Goal: Task Accomplishment & Management: Use online tool/utility

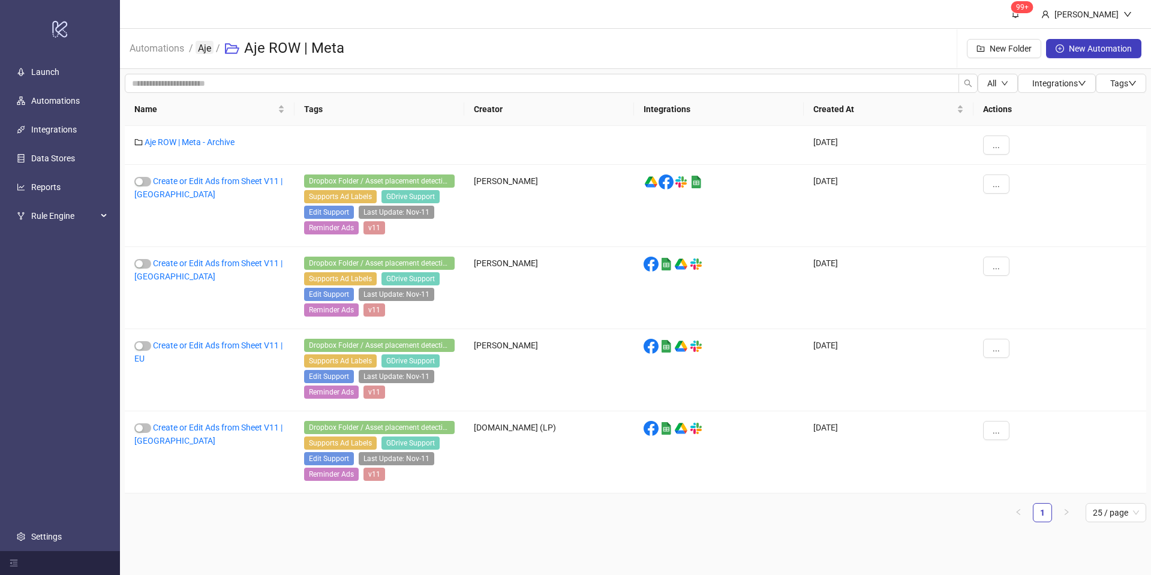
click at [202, 45] on link "Aje" at bounding box center [205, 47] width 18 height 13
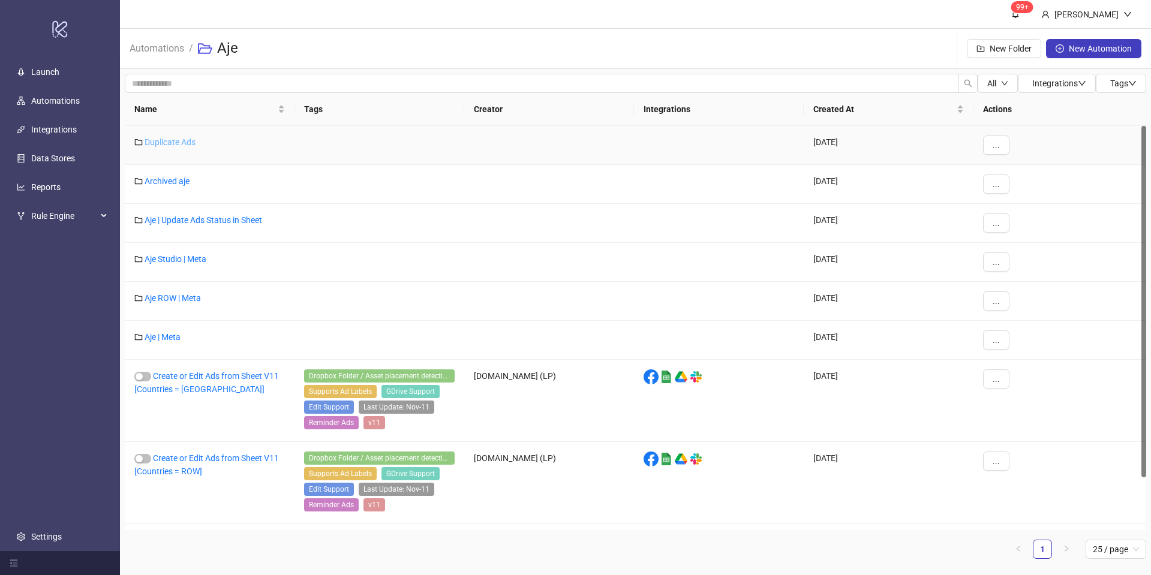
click at [166, 138] on link "Duplicate Ads" at bounding box center [170, 142] width 51 height 10
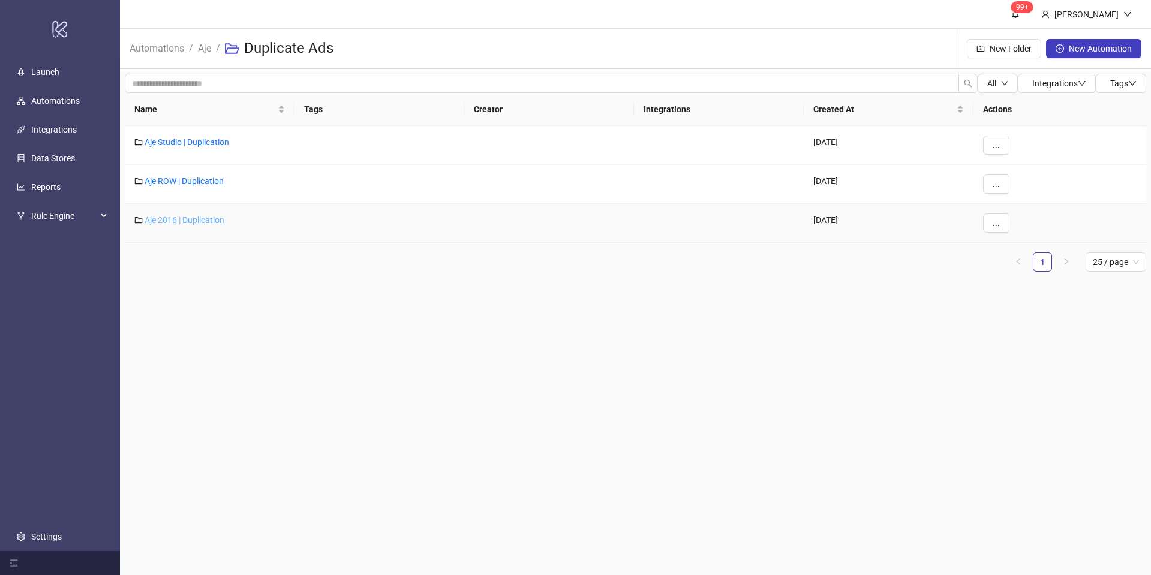
click at [184, 217] on link "Aje 2016 | Duplication" at bounding box center [185, 220] width 80 height 10
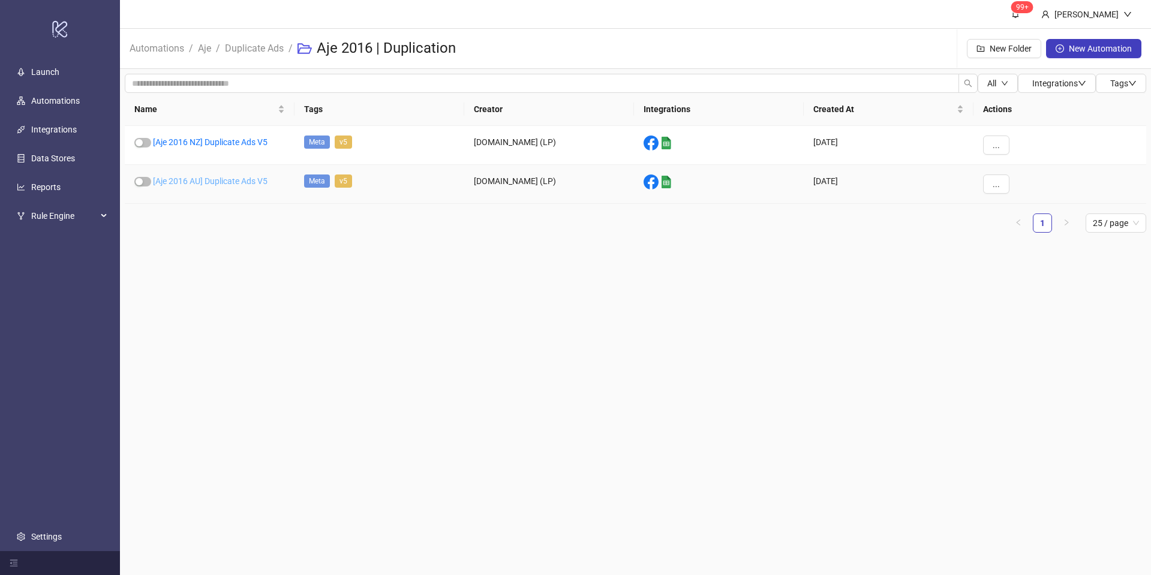
click at [216, 181] on link "[Aje 2016 AU] Duplicate Ads V5" at bounding box center [210, 181] width 115 height 10
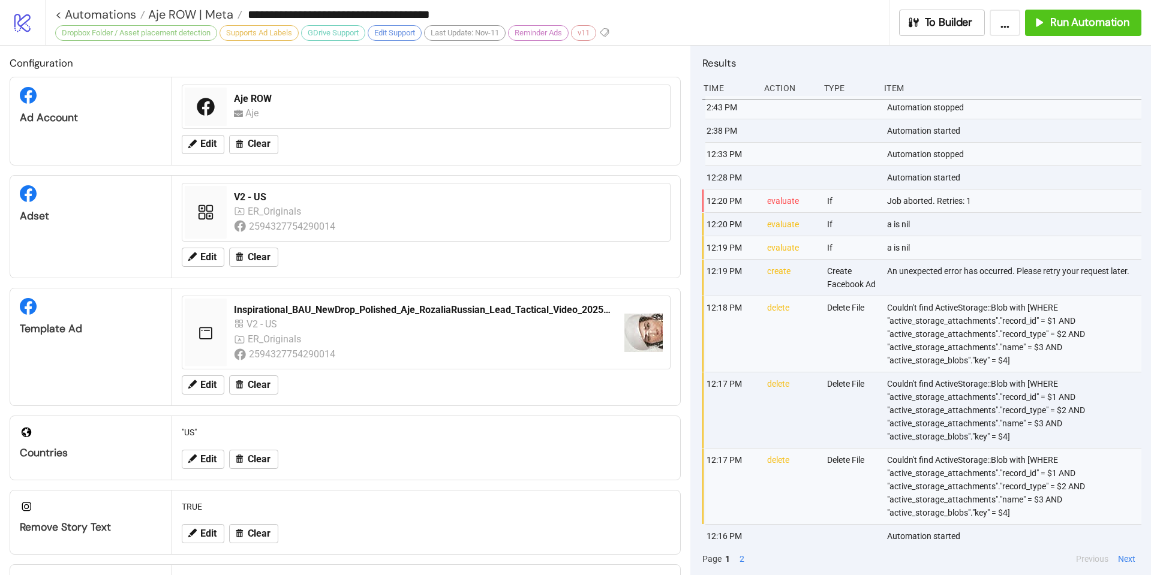
type input "**********"
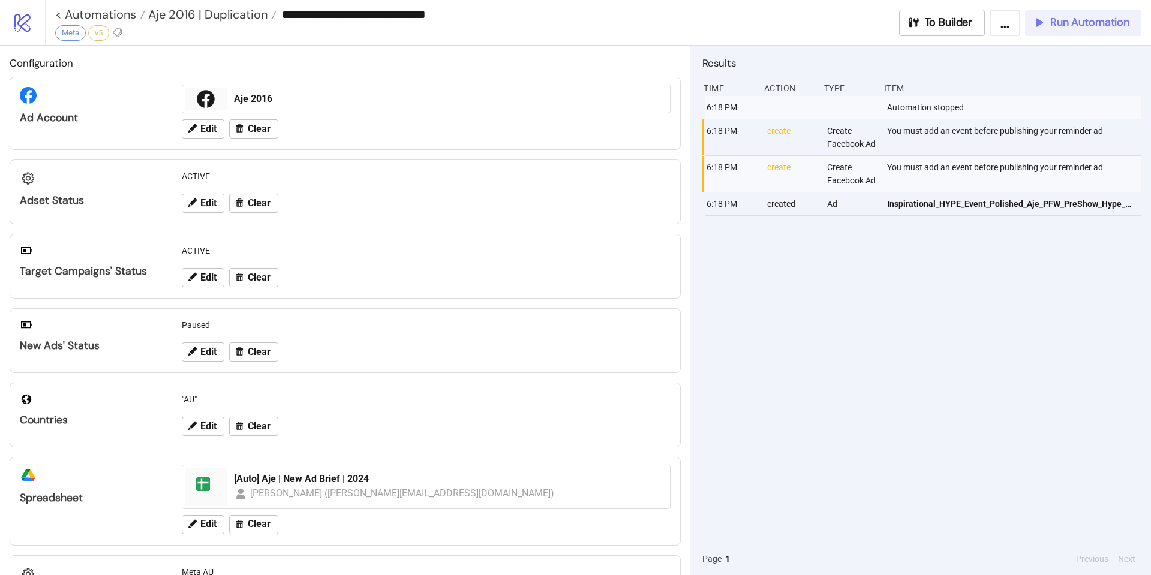
click at [1085, 29] on button "Run Automation" at bounding box center [1083, 23] width 116 height 26
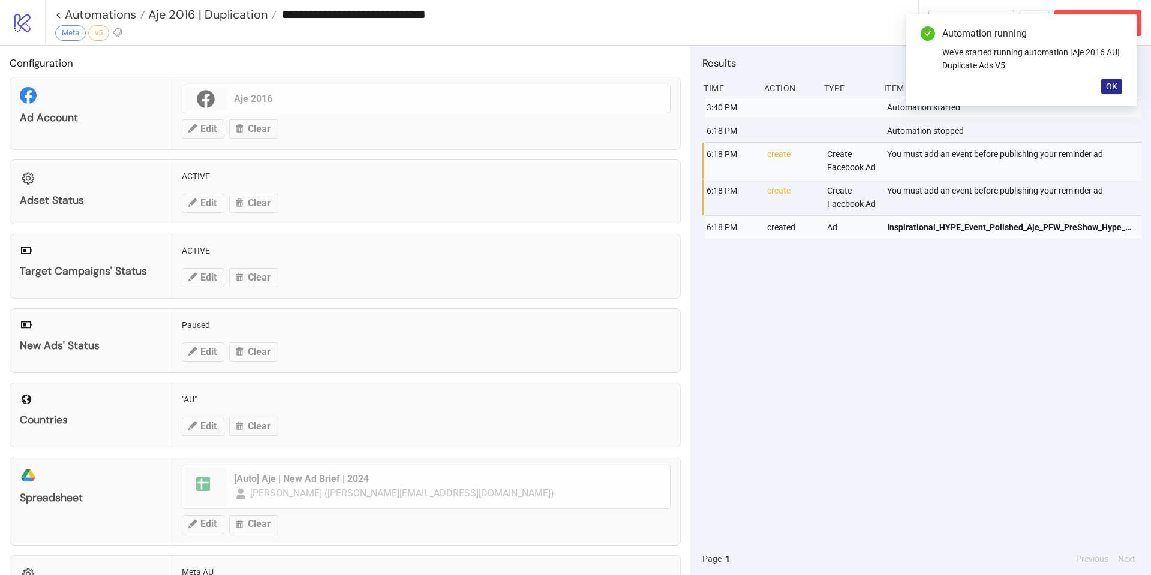
click at [1104, 90] on button "OK" at bounding box center [1111, 86] width 21 height 14
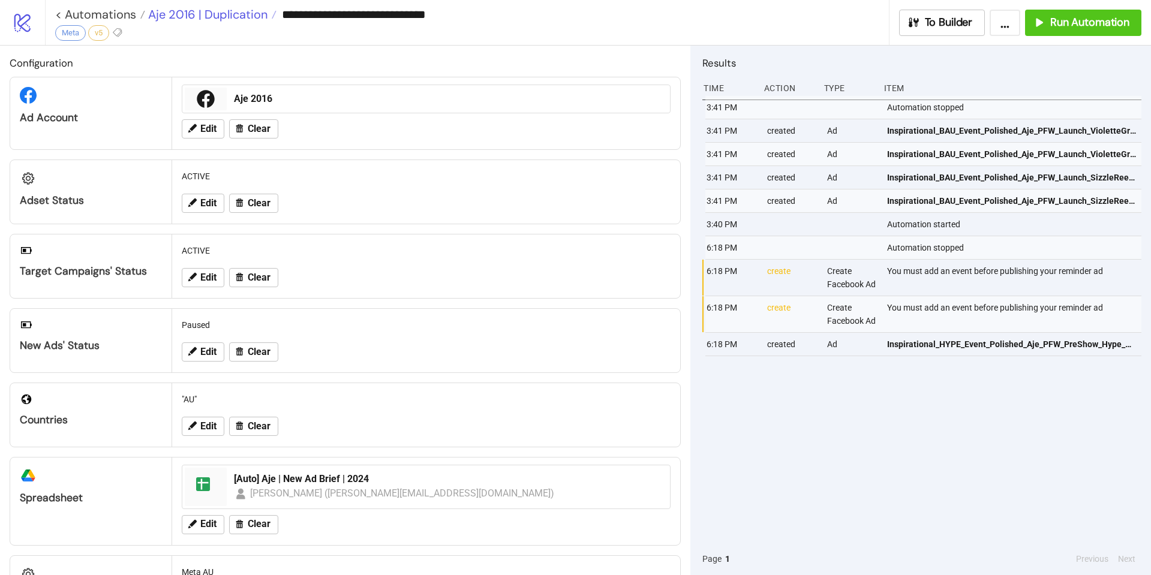
click at [242, 19] on span "Aje 2016 | Duplication" at bounding box center [206, 15] width 122 height 16
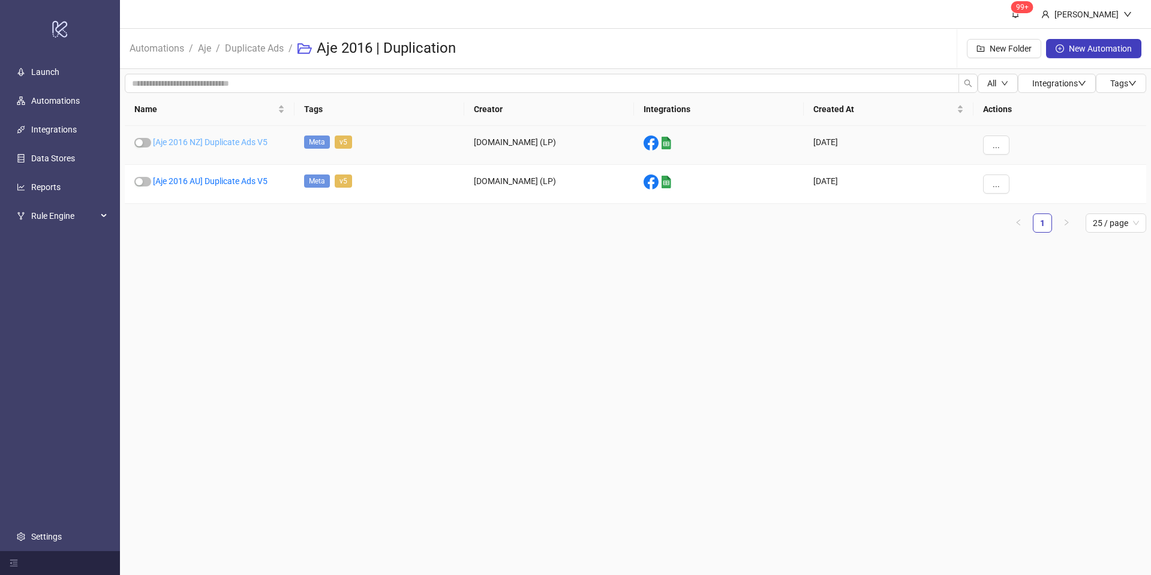
click at [221, 142] on link "[Aje 2016 NZ] Duplicate Ads V5" at bounding box center [210, 142] width 115 height 10
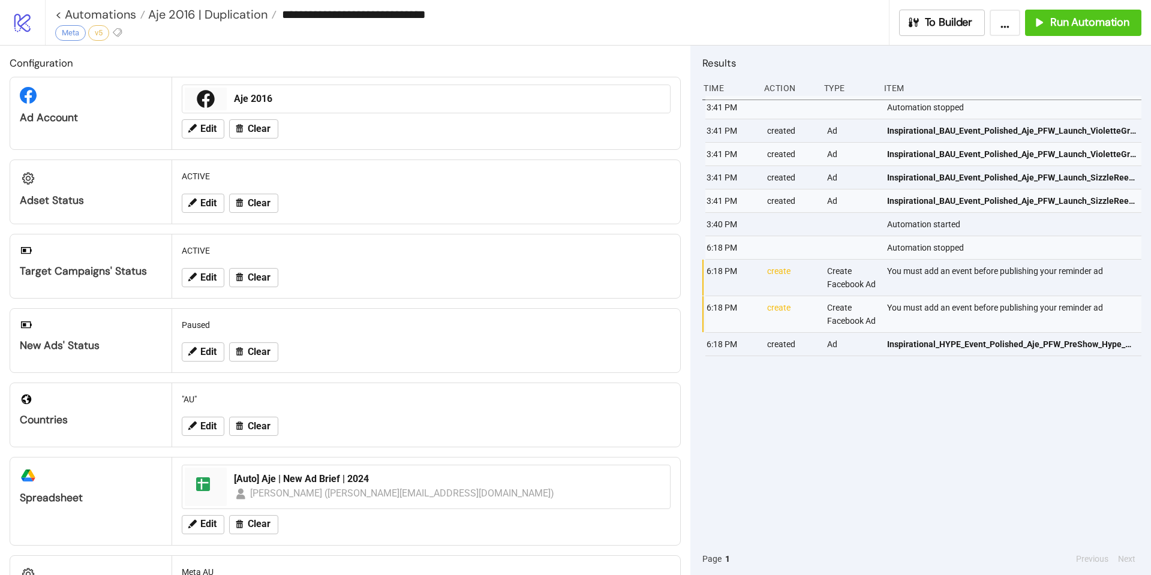
type input "**********"
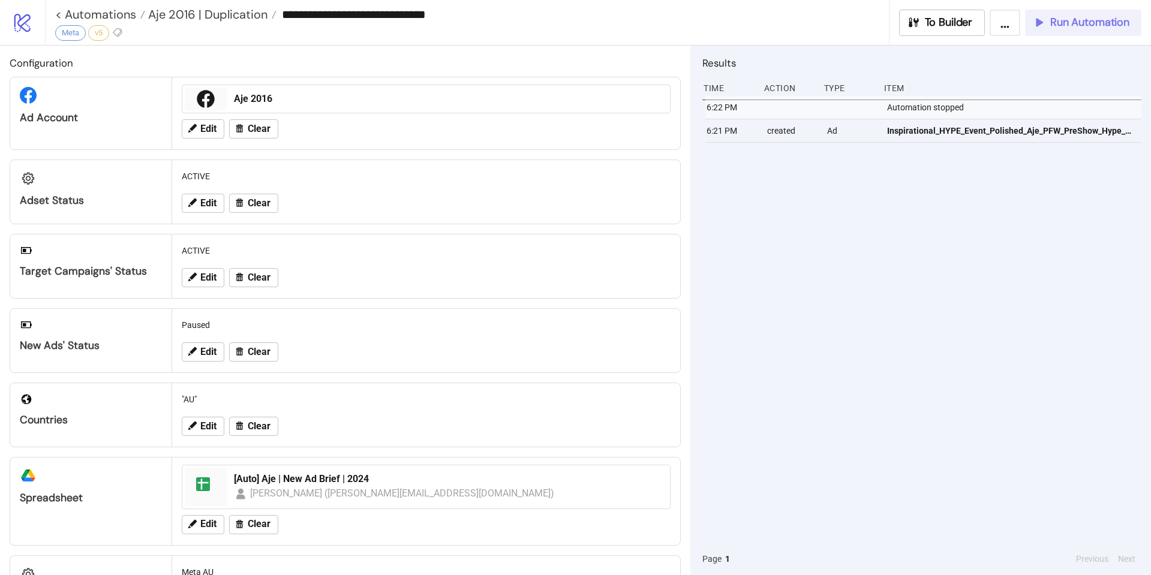
click at [1076, 29] on span "Run Automation" at bounding box center [1089, 23] width 79 height 14
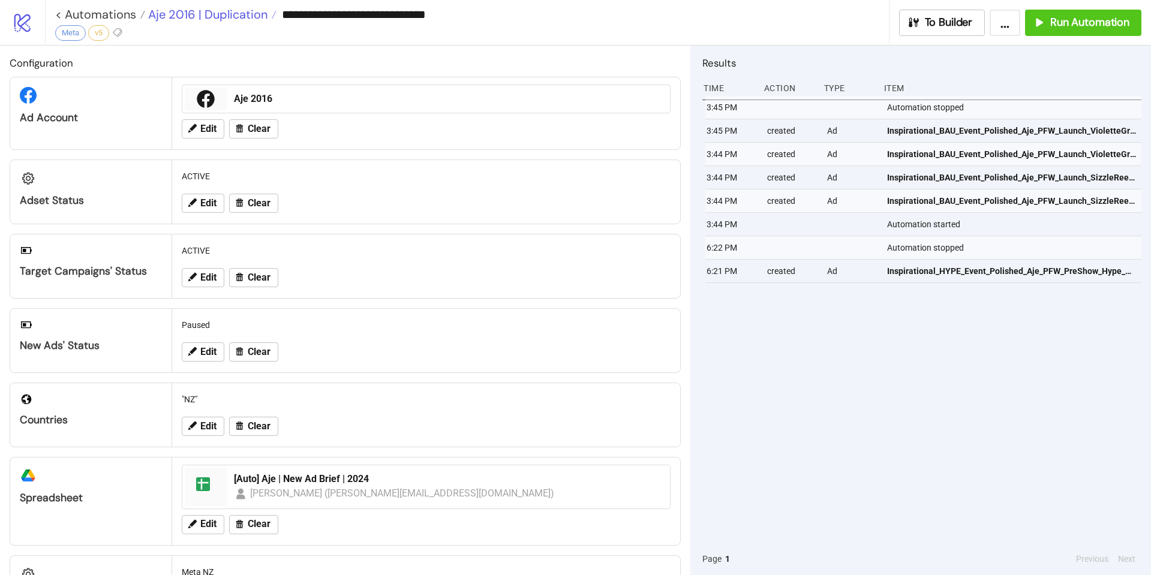
click at [234, 11] on span "Aje 2016 | Duplication" at bounding box center [206, 15] width 122 height 16
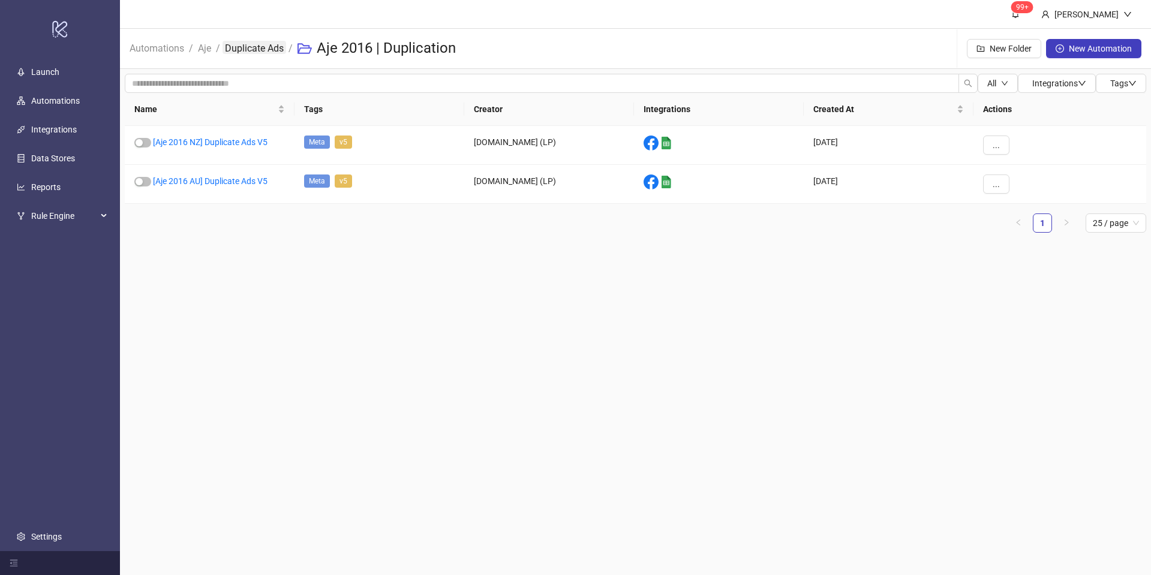
click at [283, 49] on link "Duplicate Ads" at bounding box center [255, 47] width 64 height 13
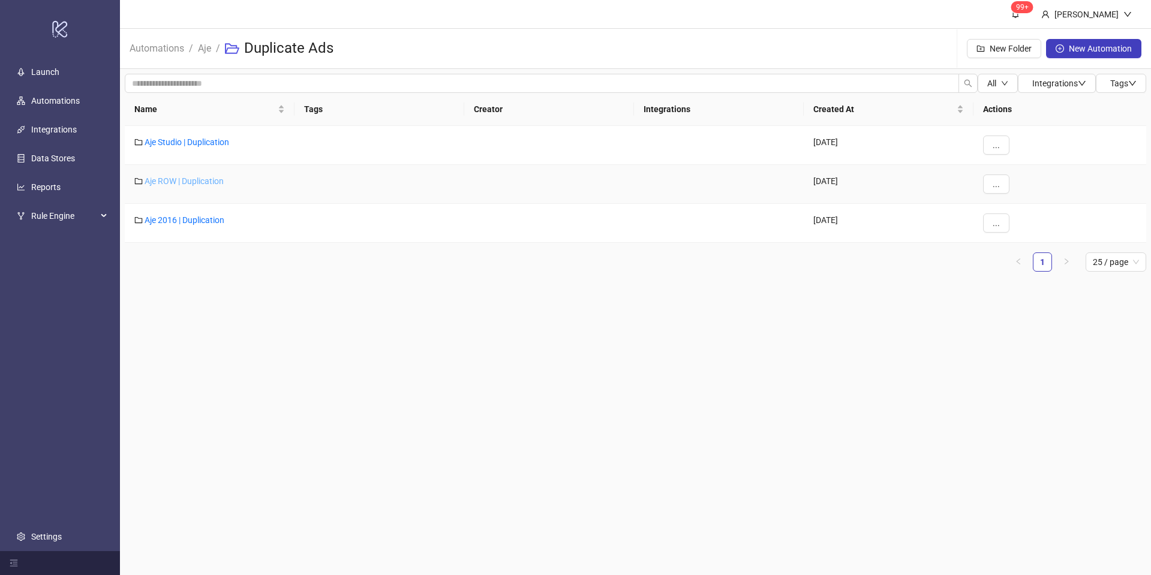
click at [197, 179] on link "Aje ROW | Duplication" at bounding box center [184, 181] width 79 height 10
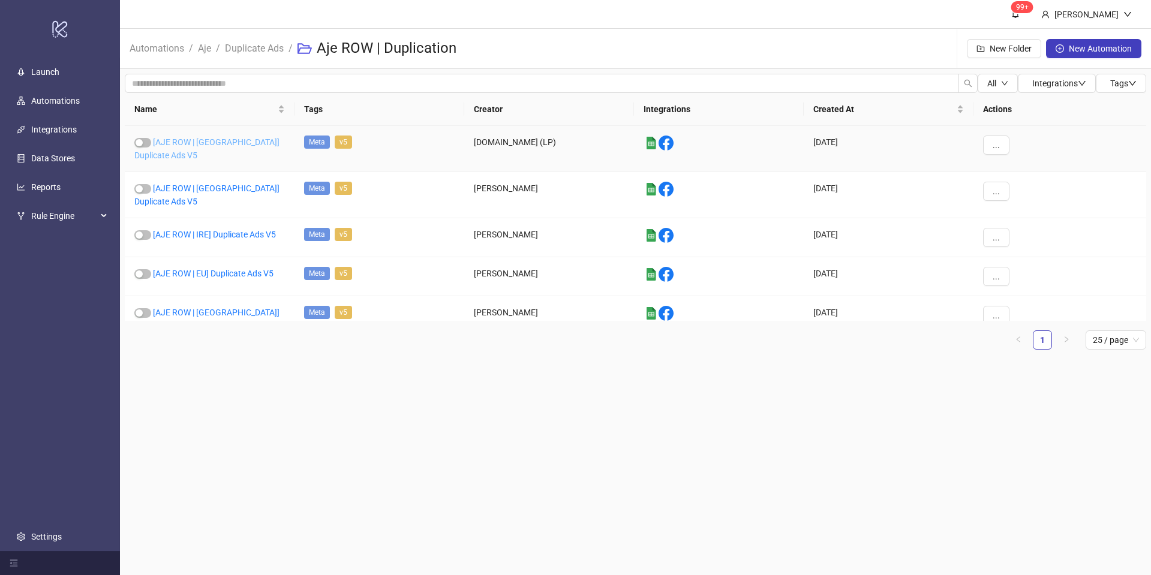
click at [238, 139] on link "[AJE ROW | [GEOGRAPHIC_DATA]] Duplicate Ads V5" at bounding box center [206, 148] width 145 height 23
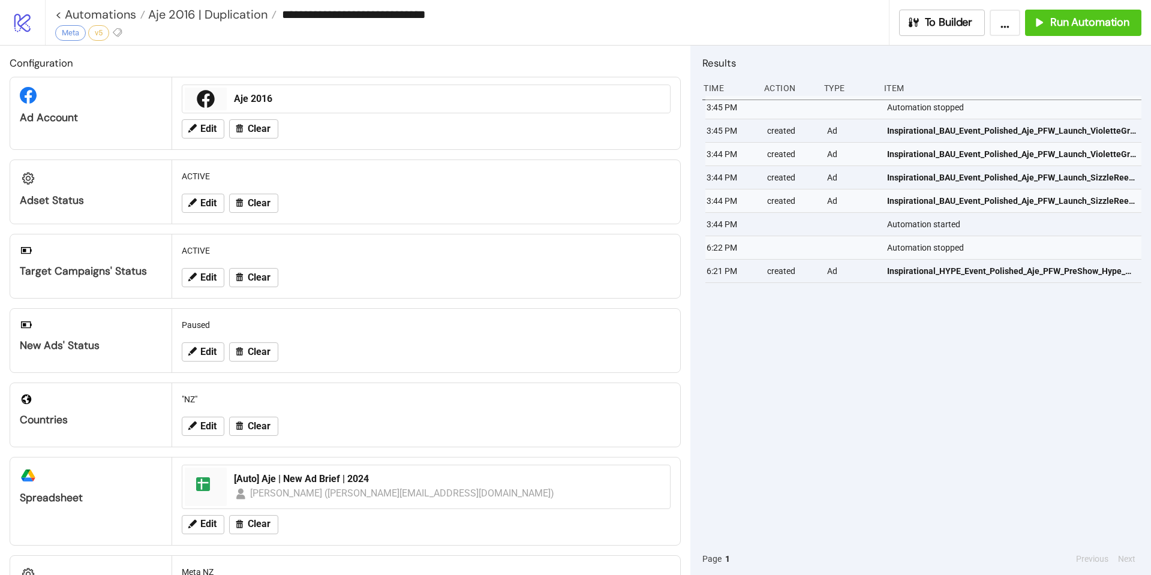
type input "**********"
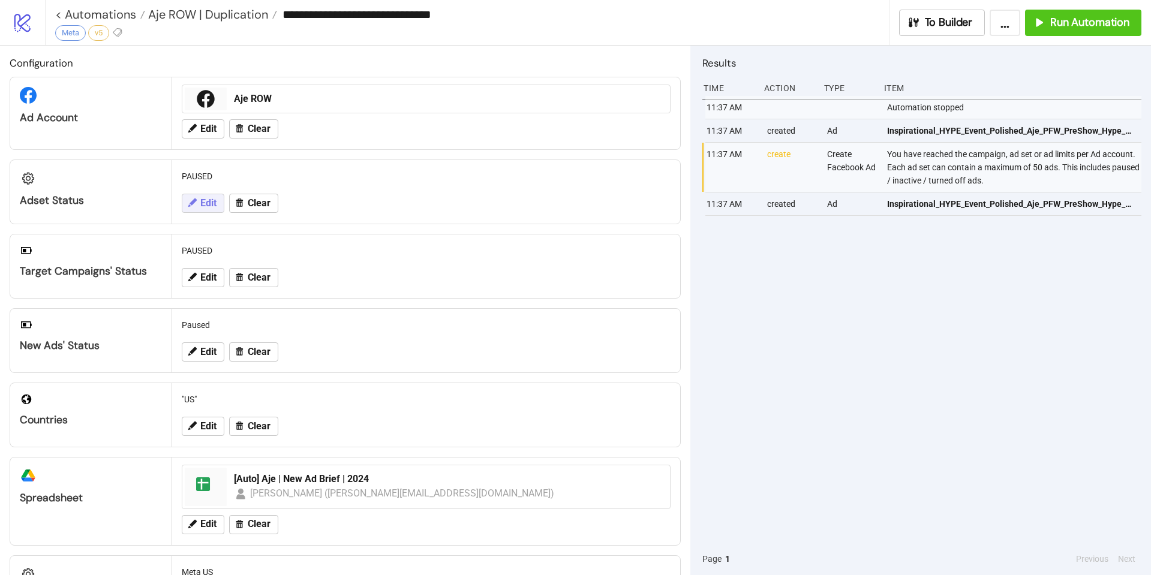
click at [194, 204] on icon at bounding box center [192, 202] width 11 height 11
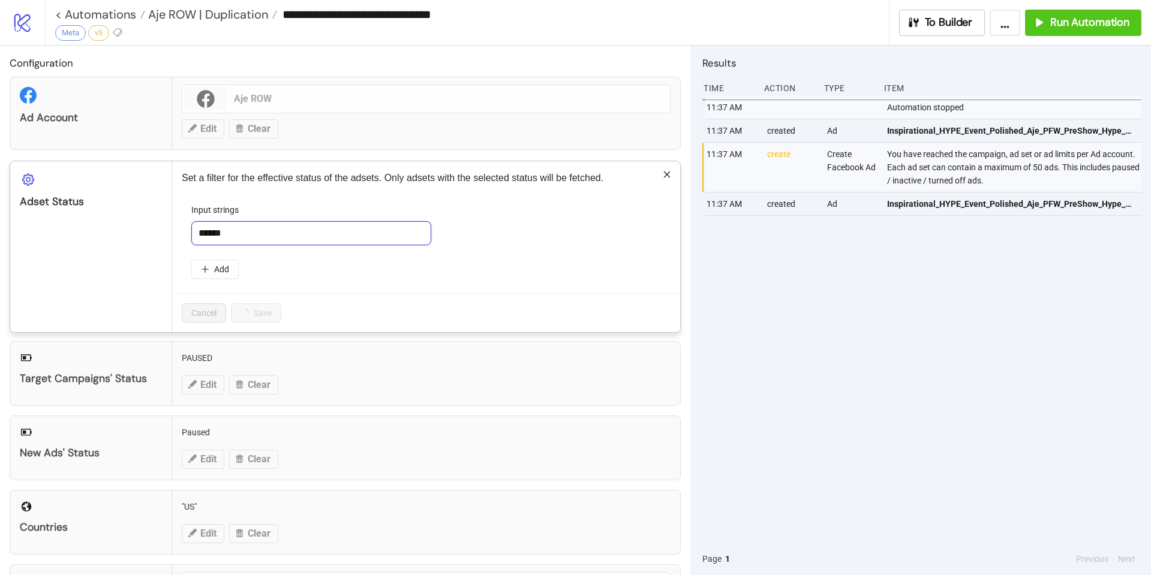
click at [233, 227] on input "******" at bounding box center [311, 233] width 240 height 24
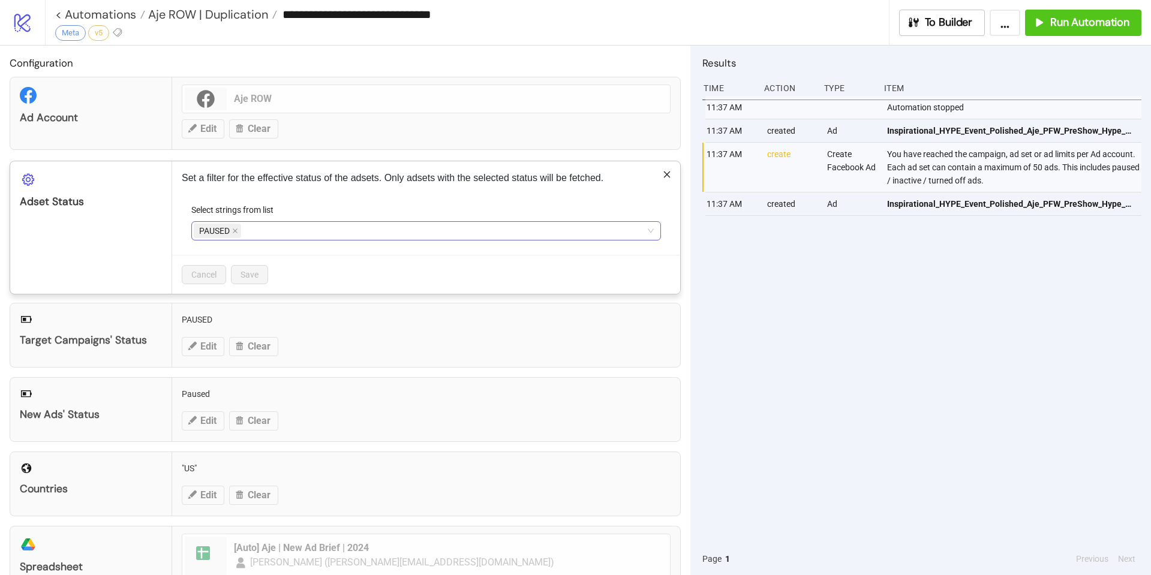
click at [271, 229] on div "PAUSED" at bounding box center [420, 231] width 452 height 17
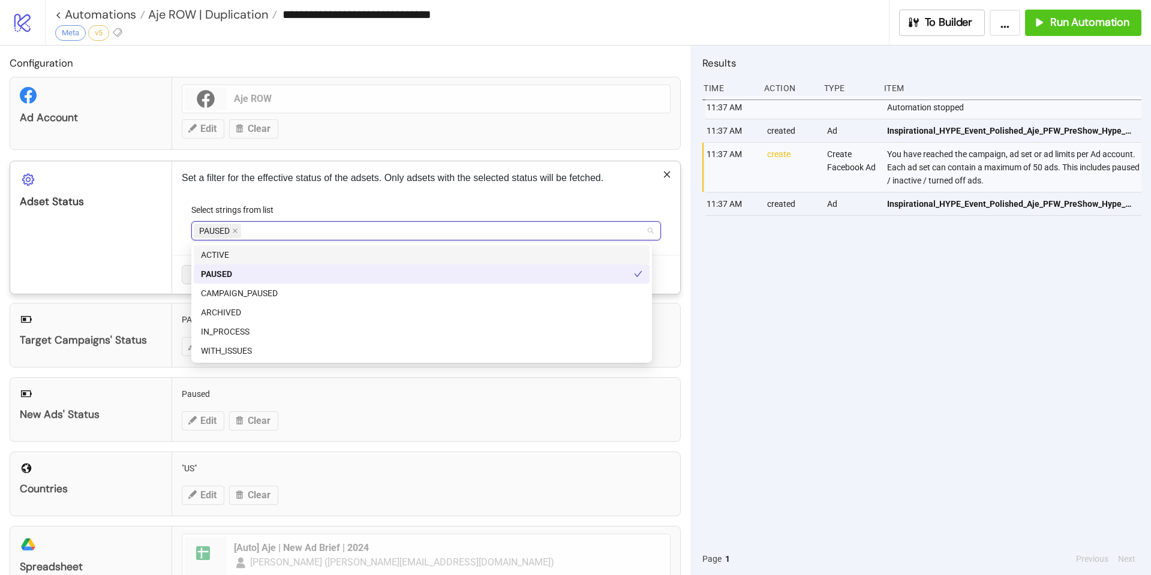
click at [256, 256] on div "ACTIVE" at bounding box center [422, 254] width 442 height 13
click at [234, 233] on icon "close" at bounding box center [235, 231] width 5 height 5
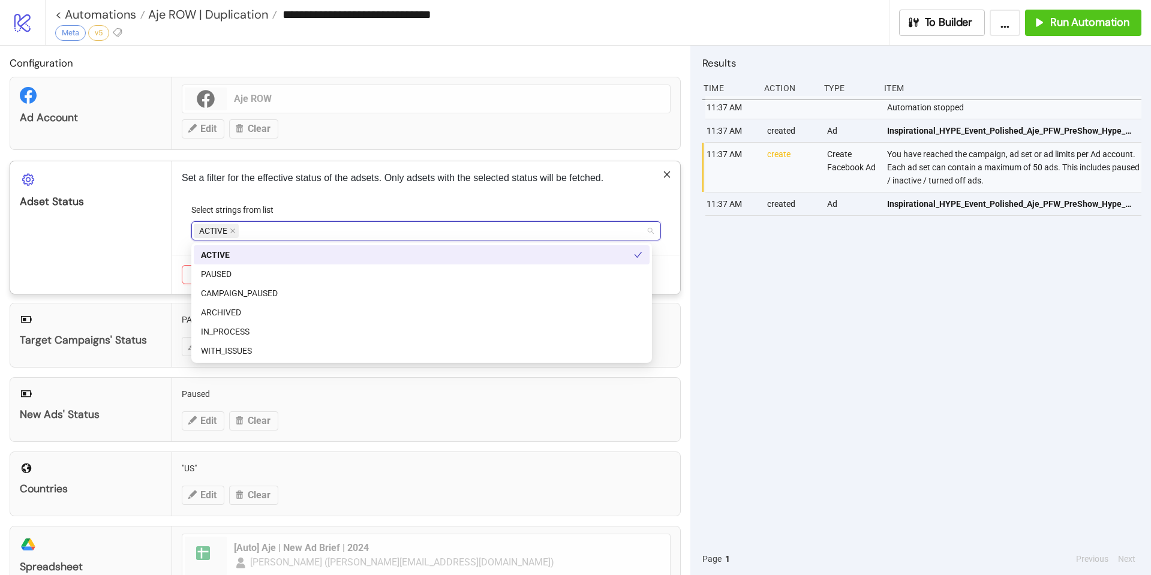
drag, startPoint x: 280, startPoint y: 211, endPoint x: 287, endPoint y: 210, distance: 7.2
click at [280, 211] on label "Select strings from list" at bounding box center [236, 209] width 90 height 13
click at [244, 224] on input "Select strings from list" at bounding box center [242, 231] width 2 height 14
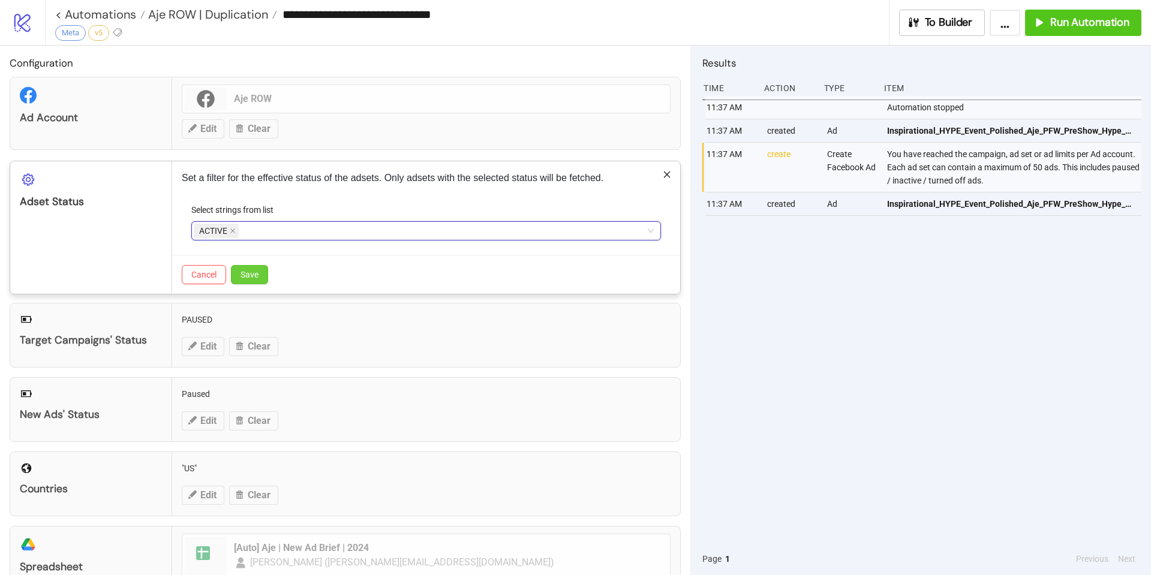
click at [257, 267] on button "Save" at bounding box center [249, 274] width 37 height 19
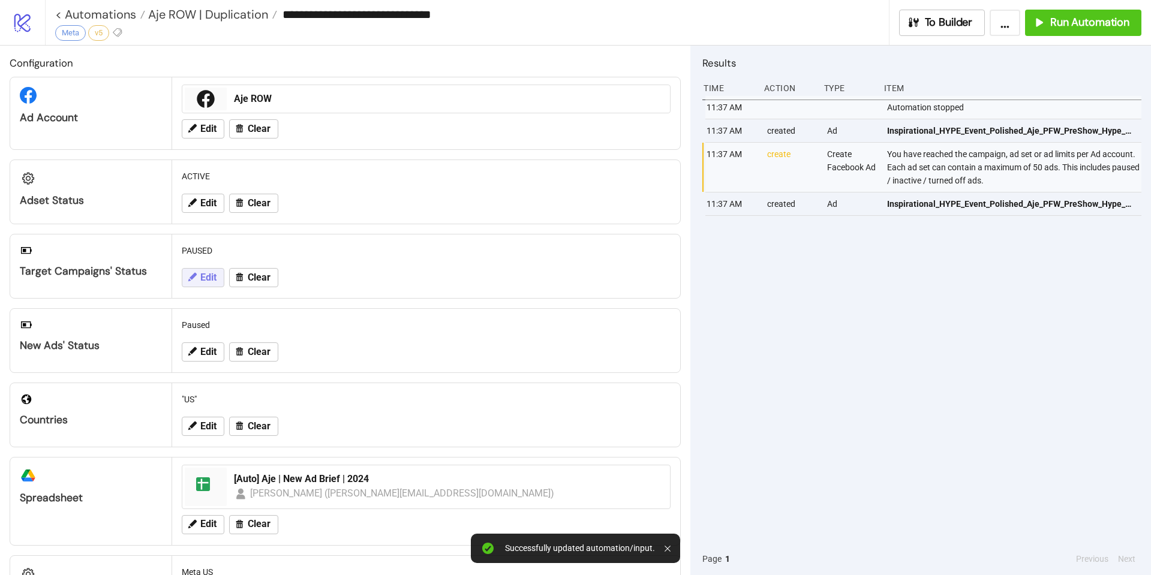
click at [200, 280] on span "Edit" at bounding box center [208, 277] width 16 height 11
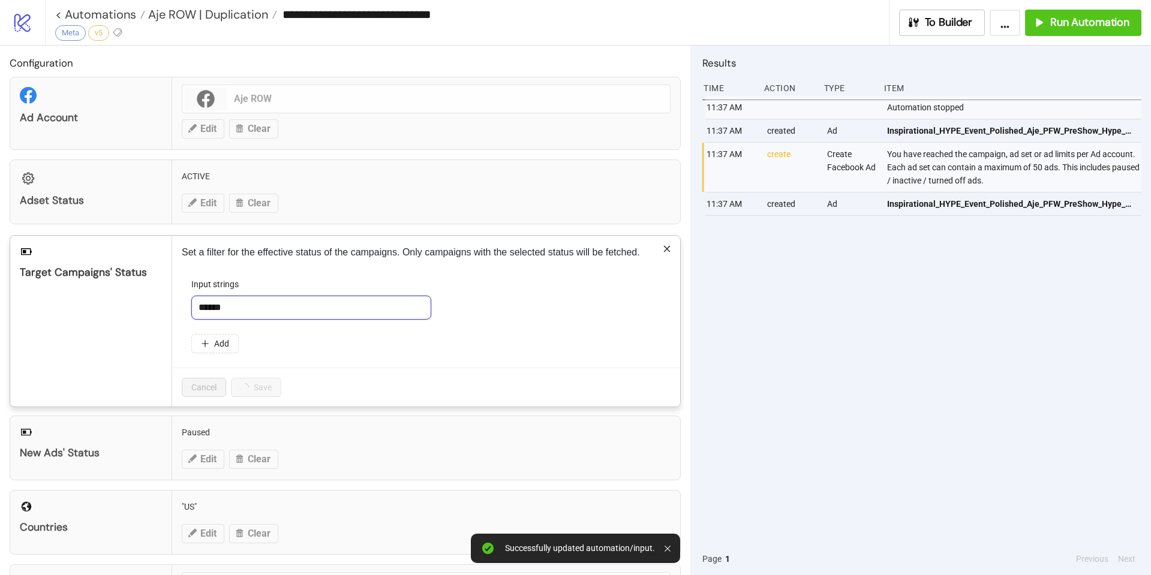
click at [249, 305] on input "******" at bounding box center [311, 308] width 240 height 24
click at [309, 256] on p "Set a filter for the effective status of the campaigns. Only campaigns with the…" at bounding box center [426, 252] width 489 height 14
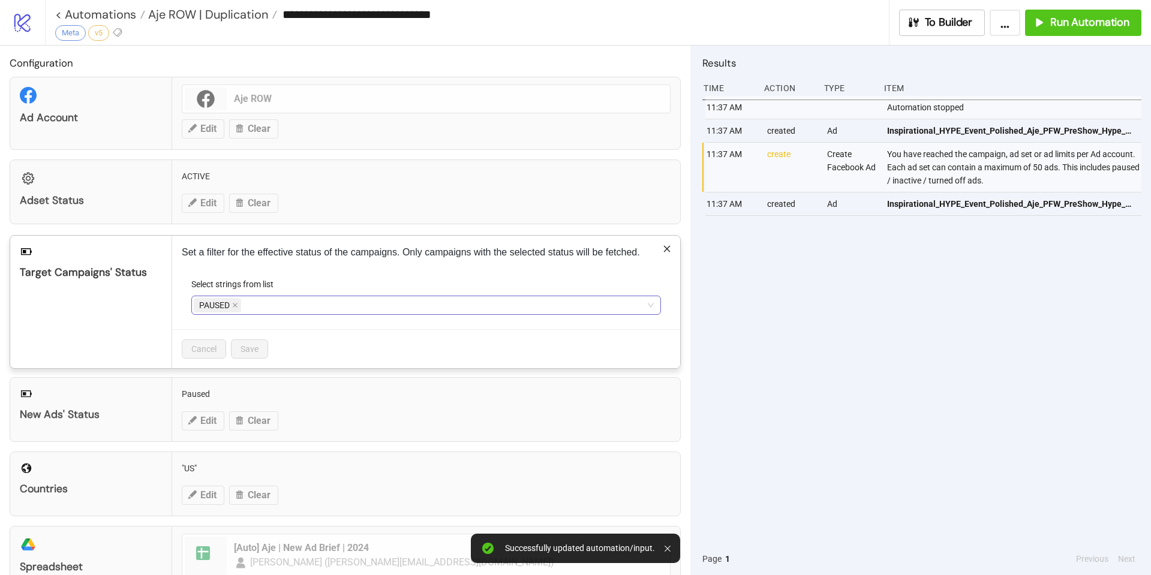
click at [284, 299] on div "PAUSED" at bounding box center [420, 305] width 452 height 17
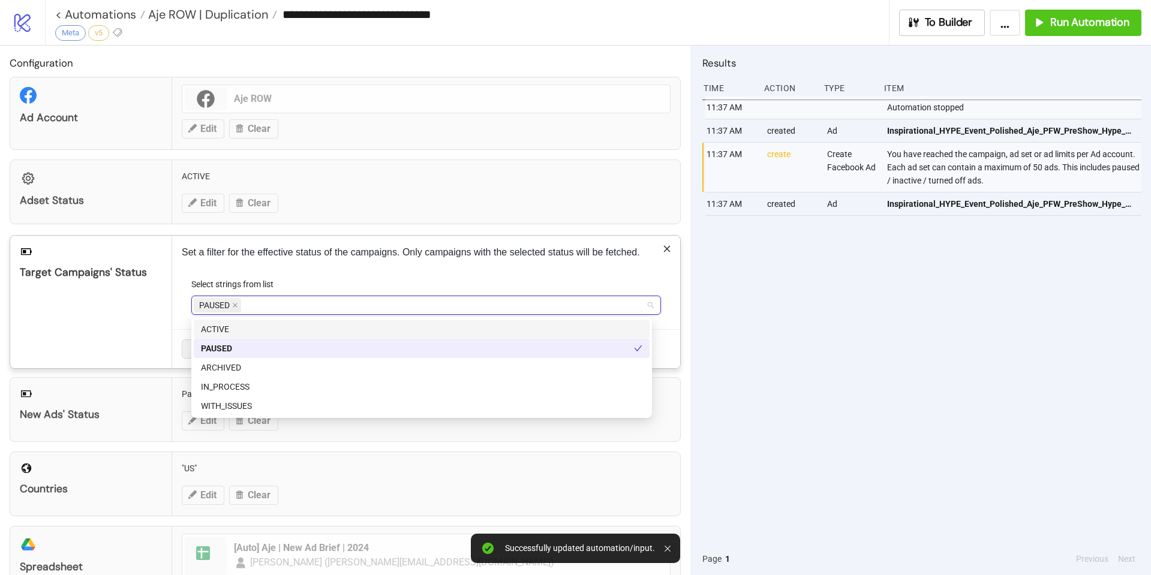
click at [271, 331] on div "ACTIVE" at bounding box center [422, 329] width 442 height 13
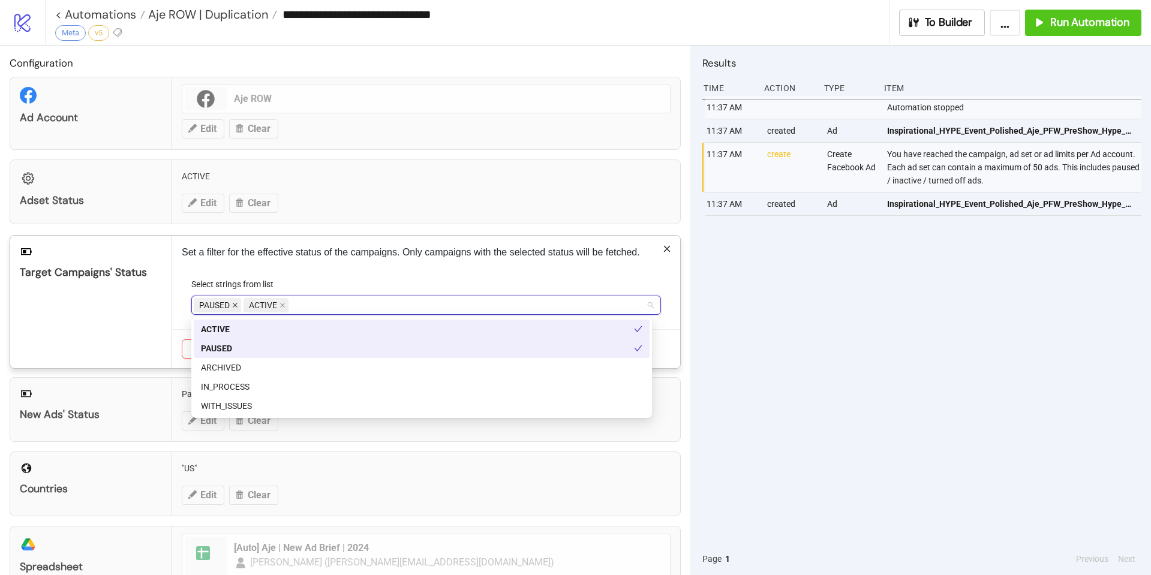
drag, startPoint x: 237, startPoint y: 305, endPoint x: 269, endPoint y: 260, distance: 55.1
click at [237, 305] on icon "close" at bounding box center [235, 305] width 6 height 6
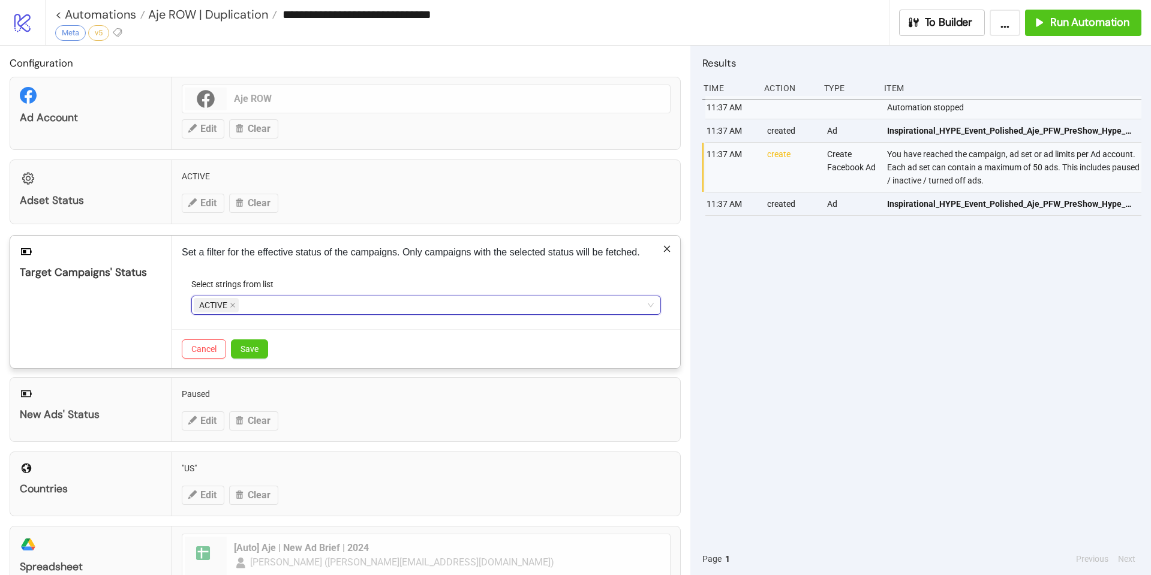
click at [272, 257] on p "Set a filter for the effective status of the campaigns. Only campaigns with the…" at bounding box center [426, 252] width 489 height 14
click at [259, 344] on button "Save" at bounding box center [249, 349] width 37 height 19
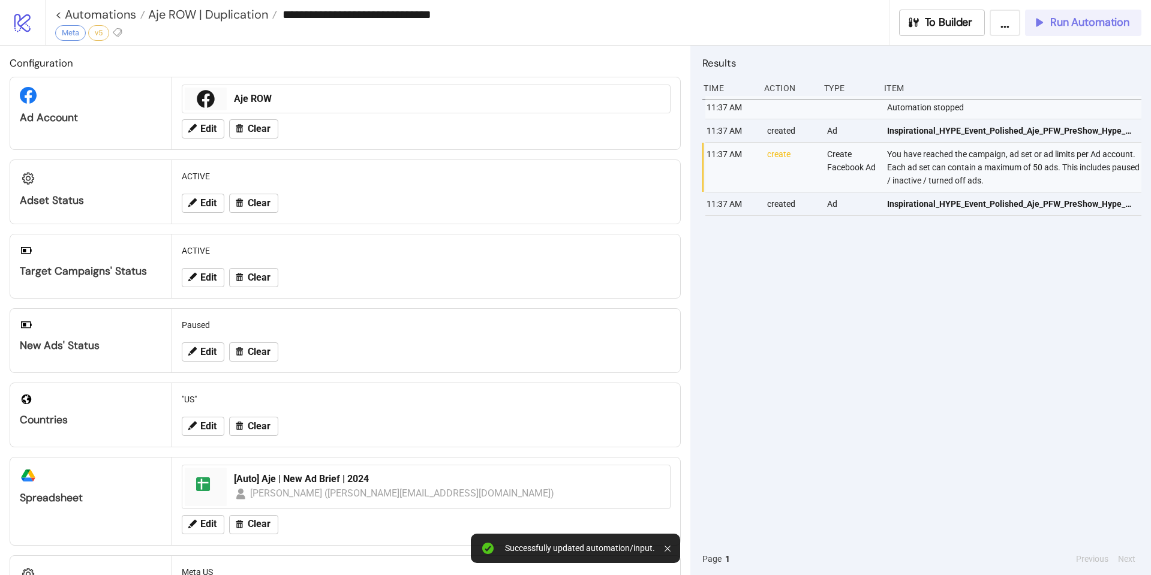
click at [1047, 32] on button "Run Automation" at bounding box center [1083, 23] width 116 height 26
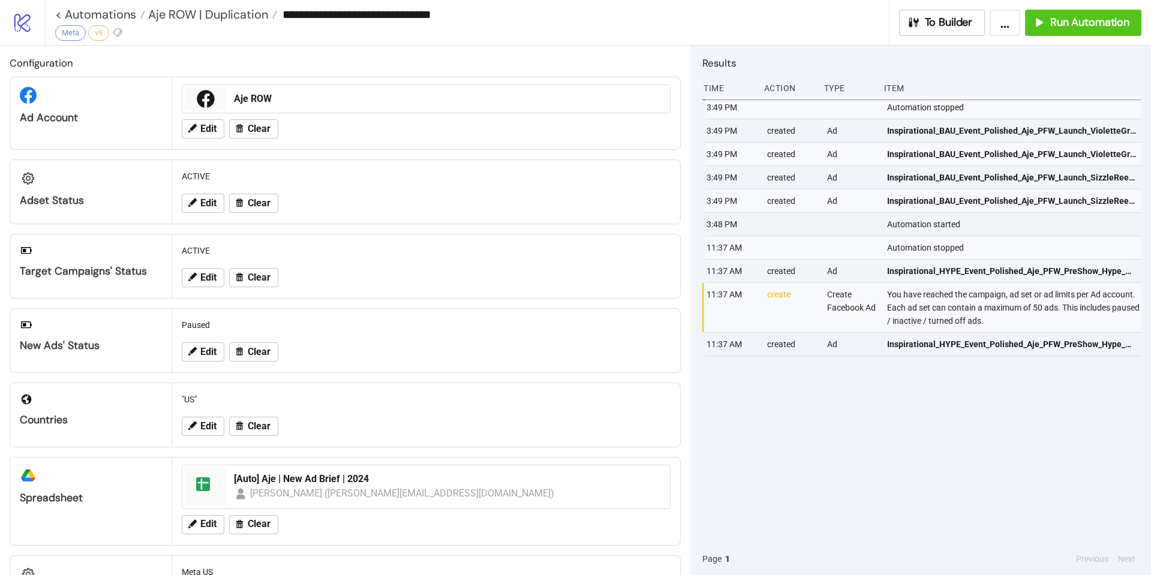
click at [244, 22] on div "**********" at bounding box center [472, 14] width 834 height 18
click at [242, 17] on span "Aje ROW | Duplication" at bounding box center [206, 15] width 123 height 16
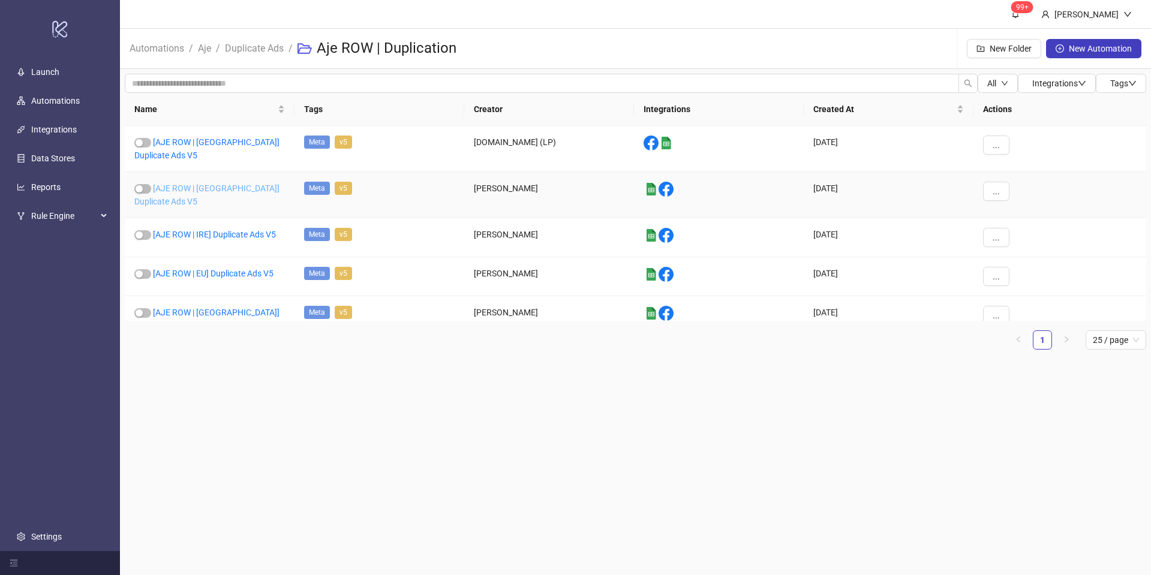
click at [226, 184] on link "[AJE ROW | [GEOGRAPHIC_DATA]] Duplicate Ads V5" at bounding box center [206, 195] width 145 height 23
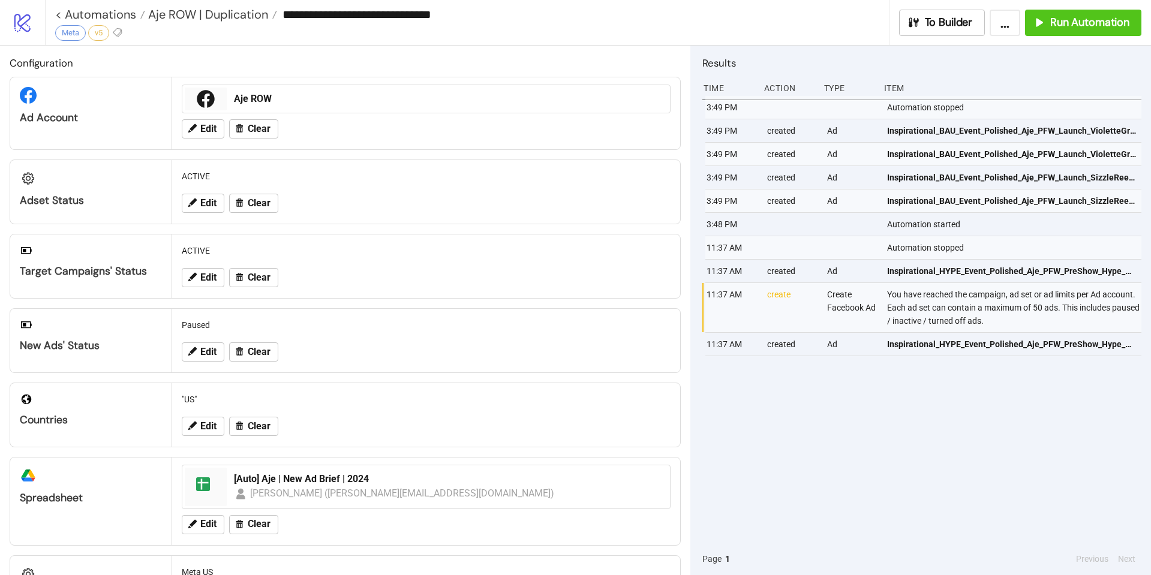
type input "**********"
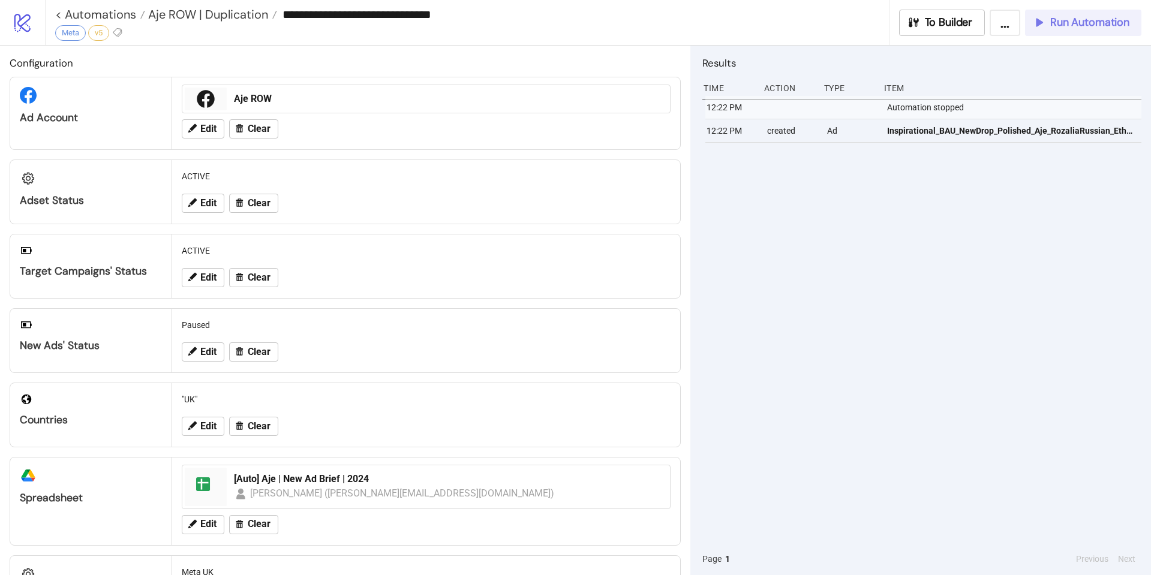
click at [1053, 24] on span "Run Automation" at bounding box center [1089, 23] width 79 height 14
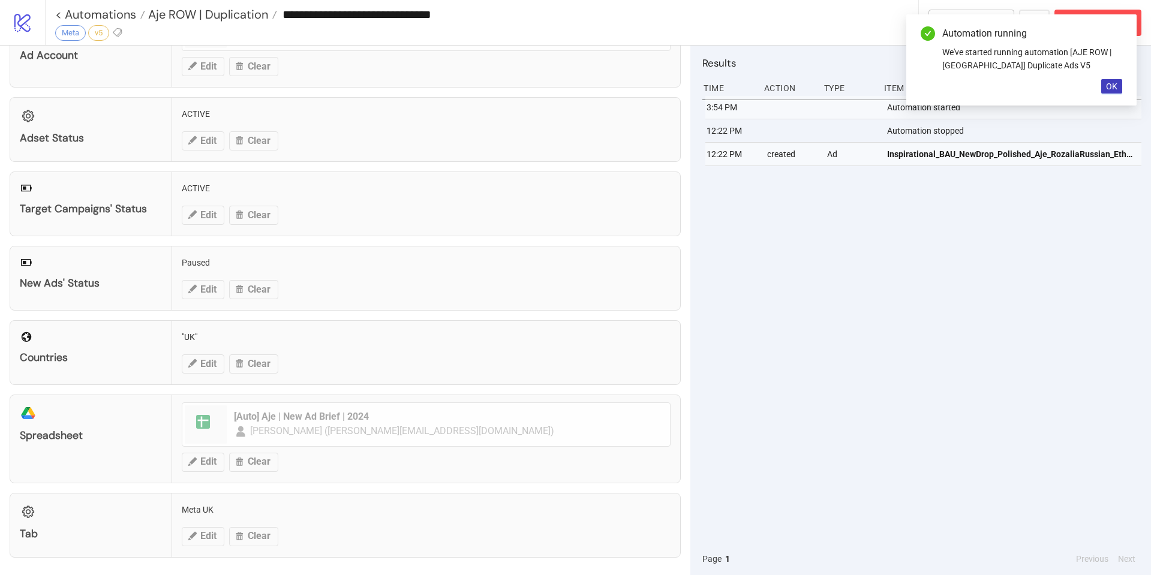
scroll to position [62, 0]
click at [1112, 89] on span "OK" at bounding box center [1111, 87] width 11 height 10
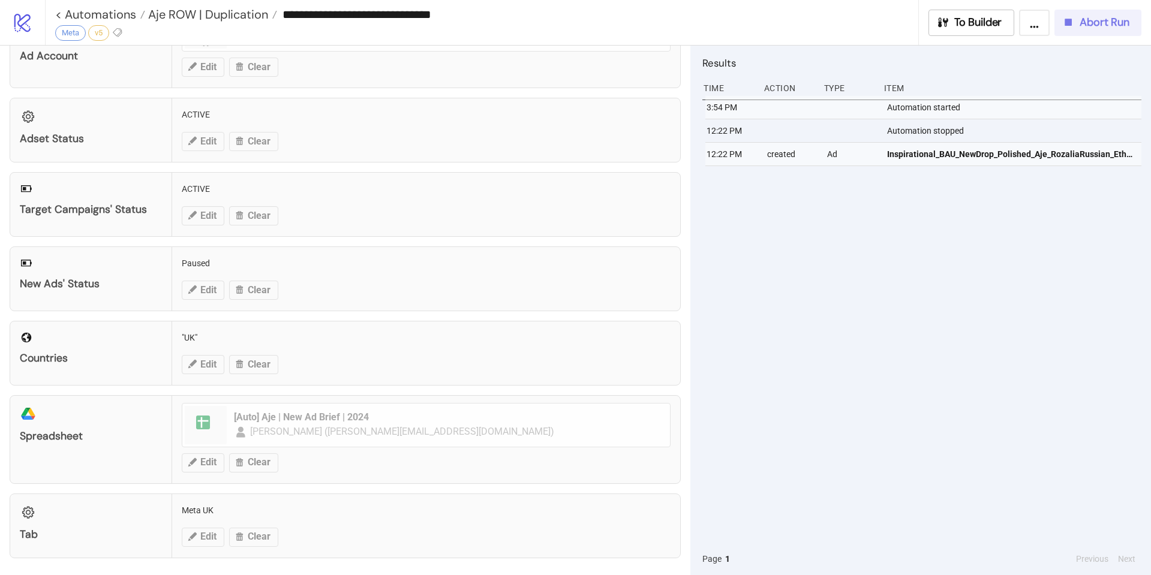
click at [1108, 26] on span "Abort Run" at bounding box center [1105, 23] width 50 height 14
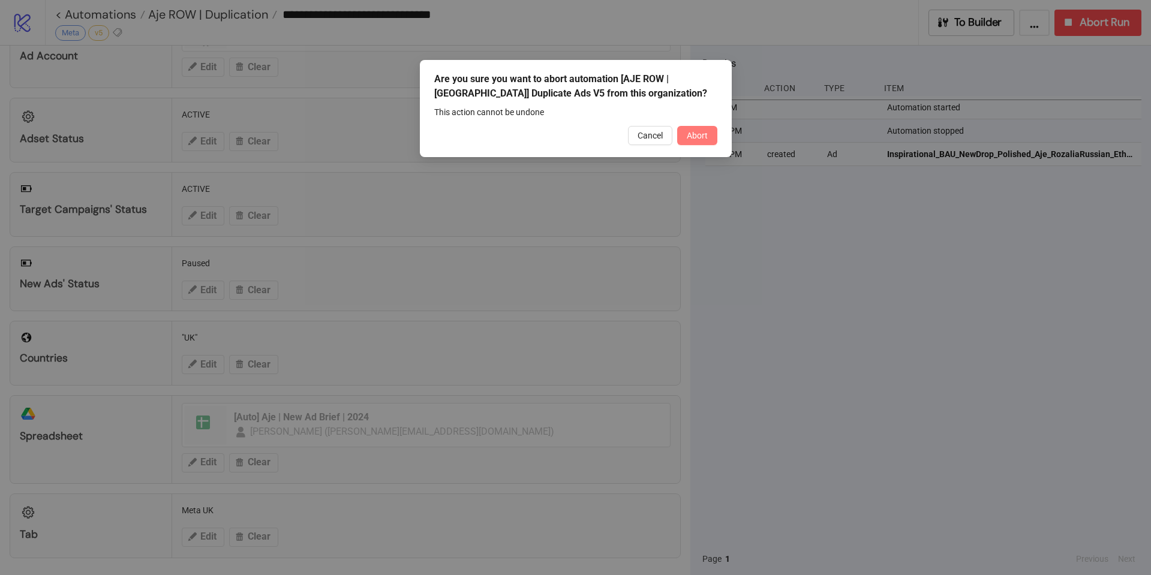
click at [696, 138] on span "Abort" at bounding box center [697, 136] width 21 height 10
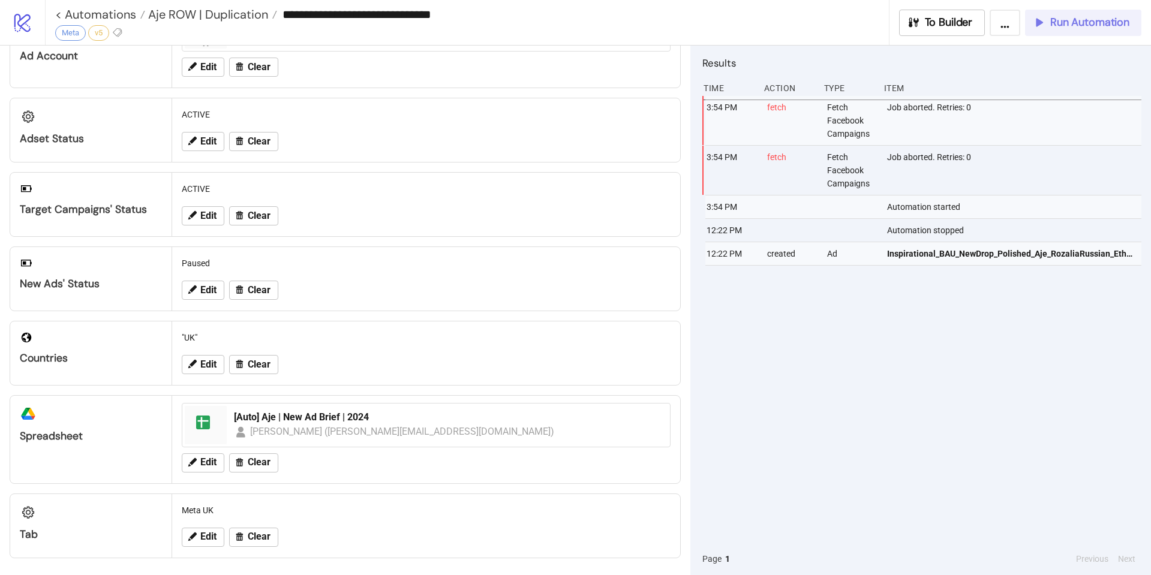
click at [1045, 27] on icon "button" at bounding box center [1038, 22] width 13 height 13
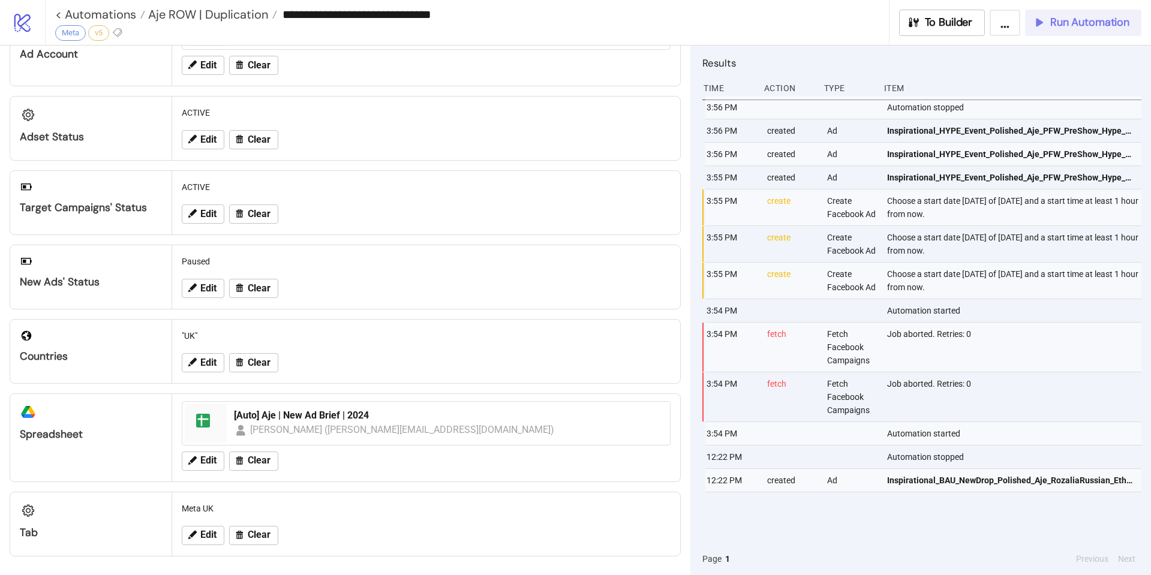
scroll to position [64, 0]
click at [1106, 24] on span "Run Automation" at bounding box center [1089, 23] width 79 height 14
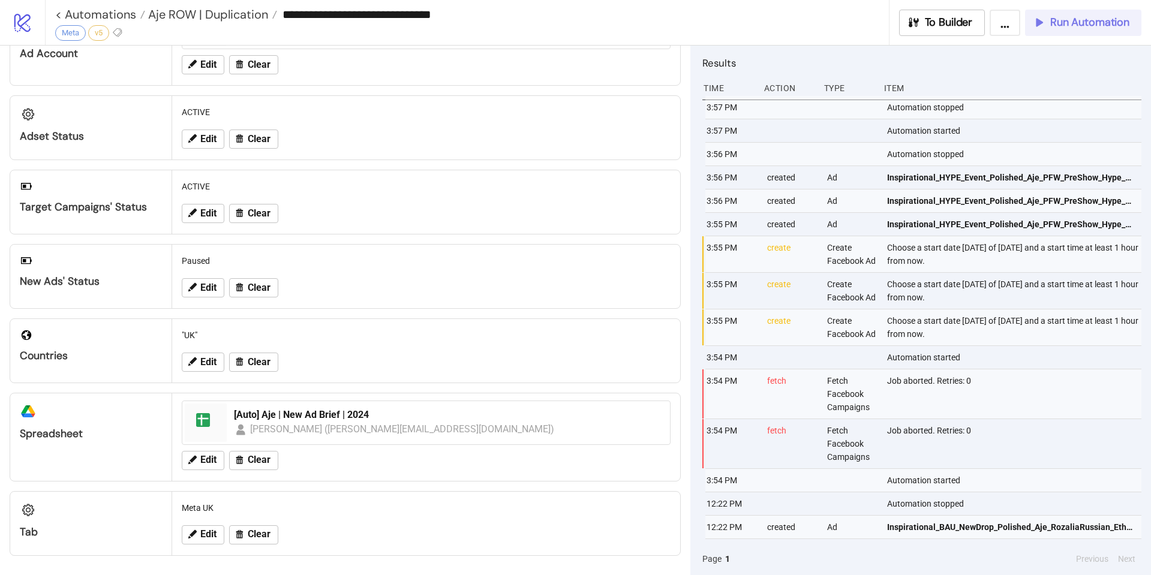
click at [1053, 32] on button "Run Automation" at bounding box center [1083, 23] width 116 height 26
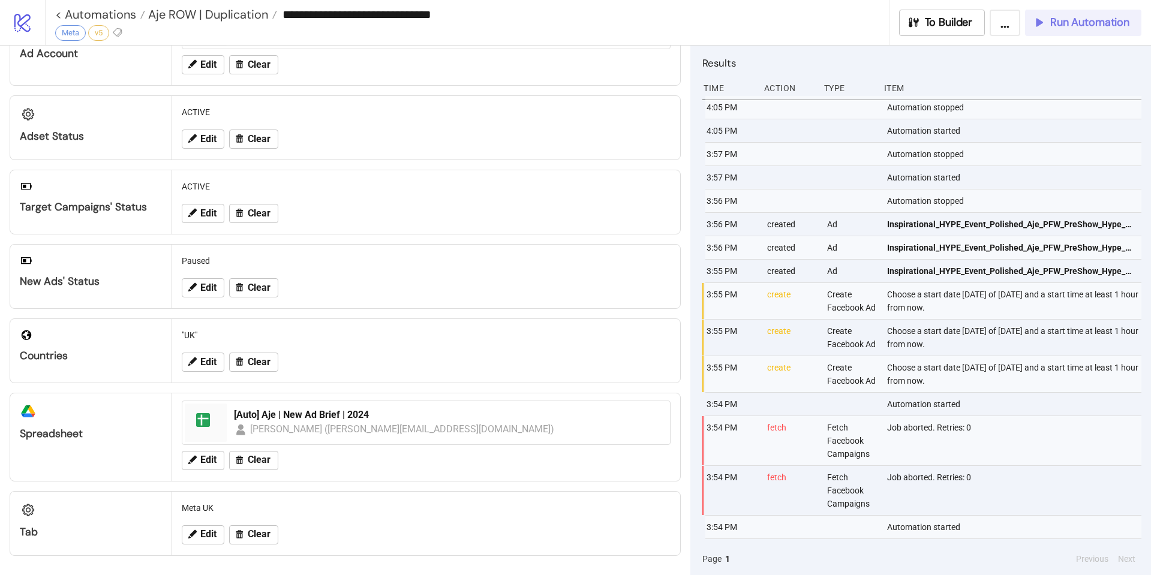
click at [1097, 16] on span "Run Automation" at bounding box center [1089, 23] width 79 height 14
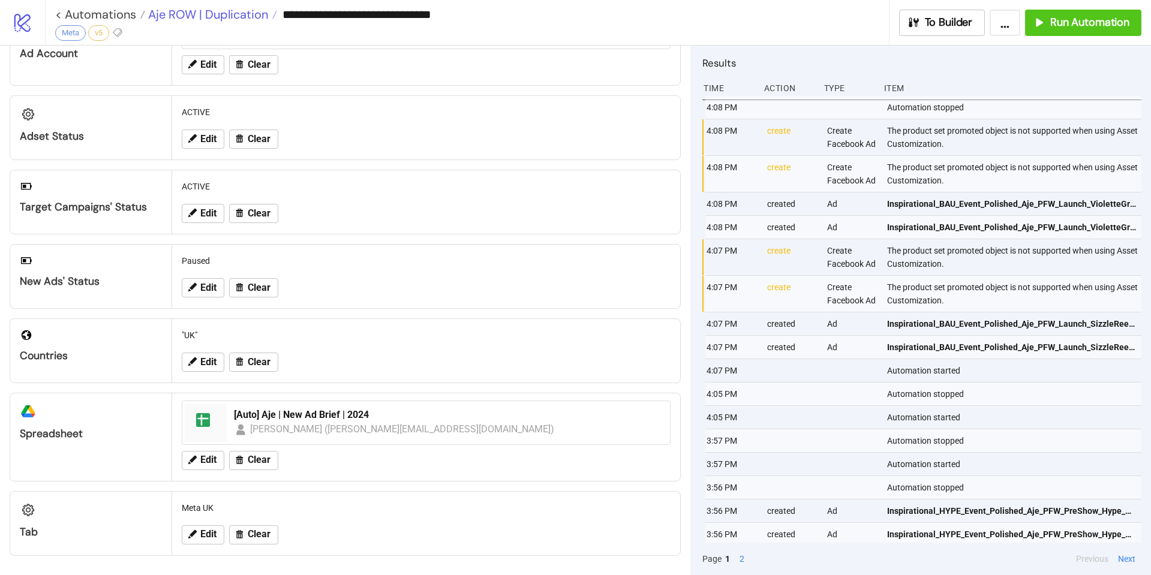
click at [218, 19] on span "Aje ROW | Duplication" at bounding box center [206, 15] width 123 height 16
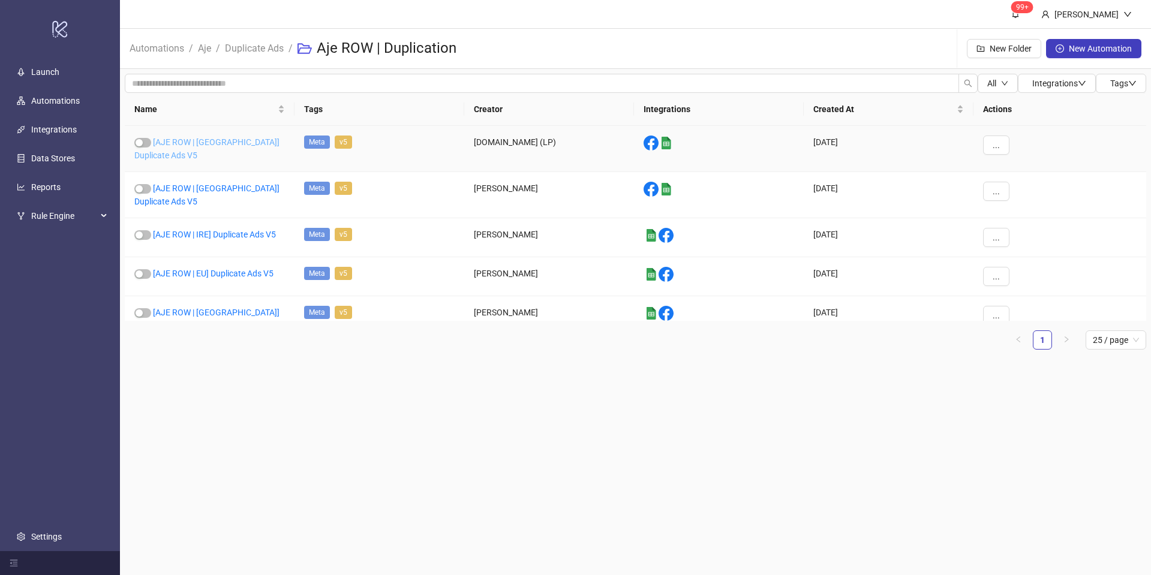
click at [238, 143] on link "[AJE ROW | [GEOGRAPHIC_DATA]] Duplicate Ads V5" at bounding box center [206, 148] width 145 height 23
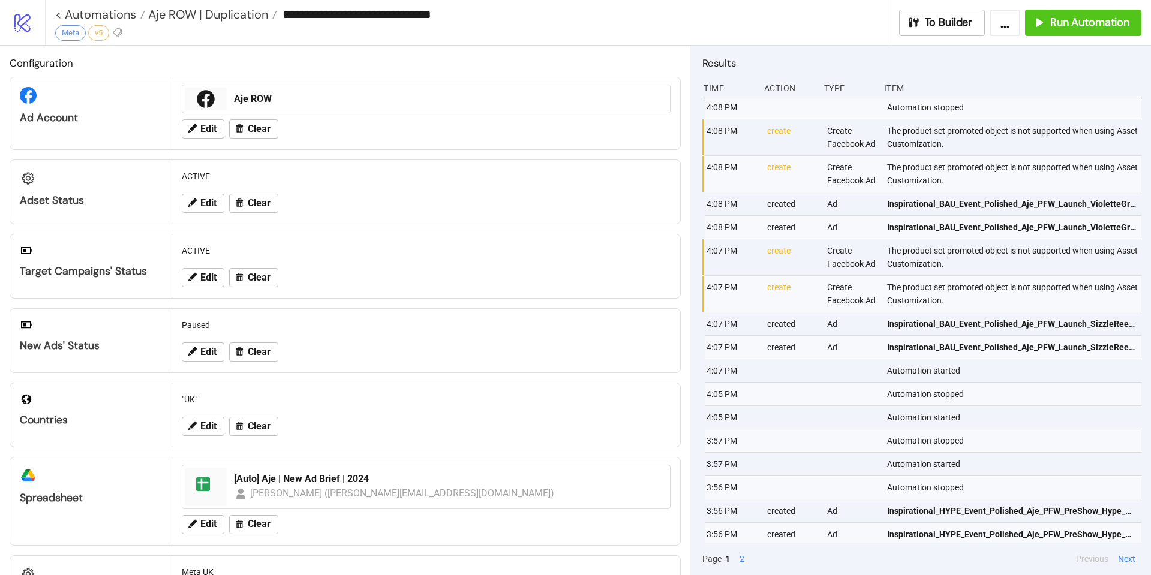
type input "**********"
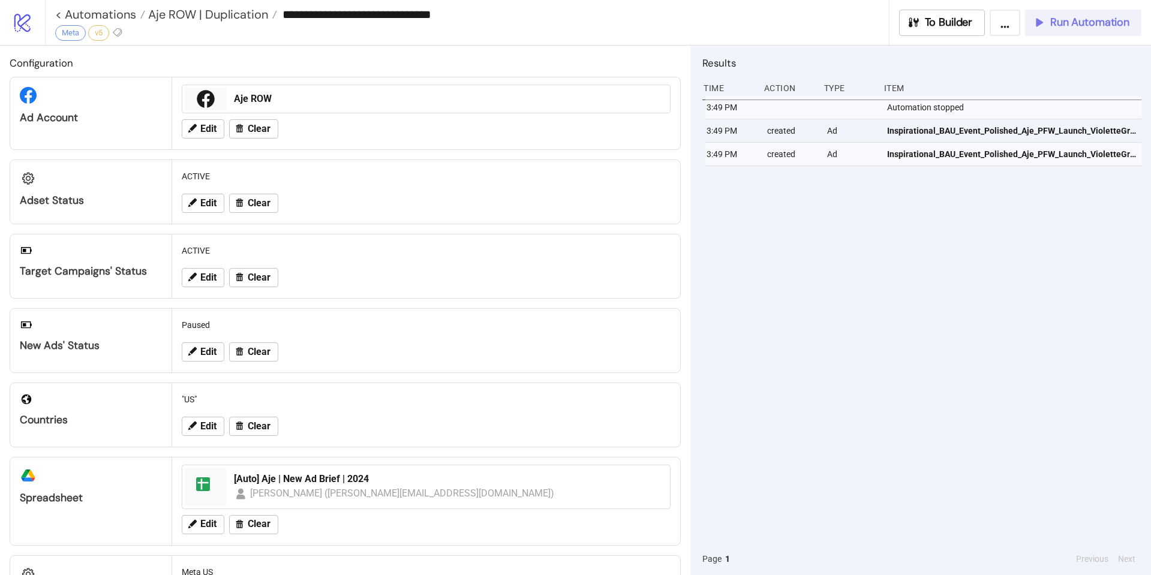
click at [1103, 19] on span "Run Automation" at bounding box center [1089, 23] width 79 height 14
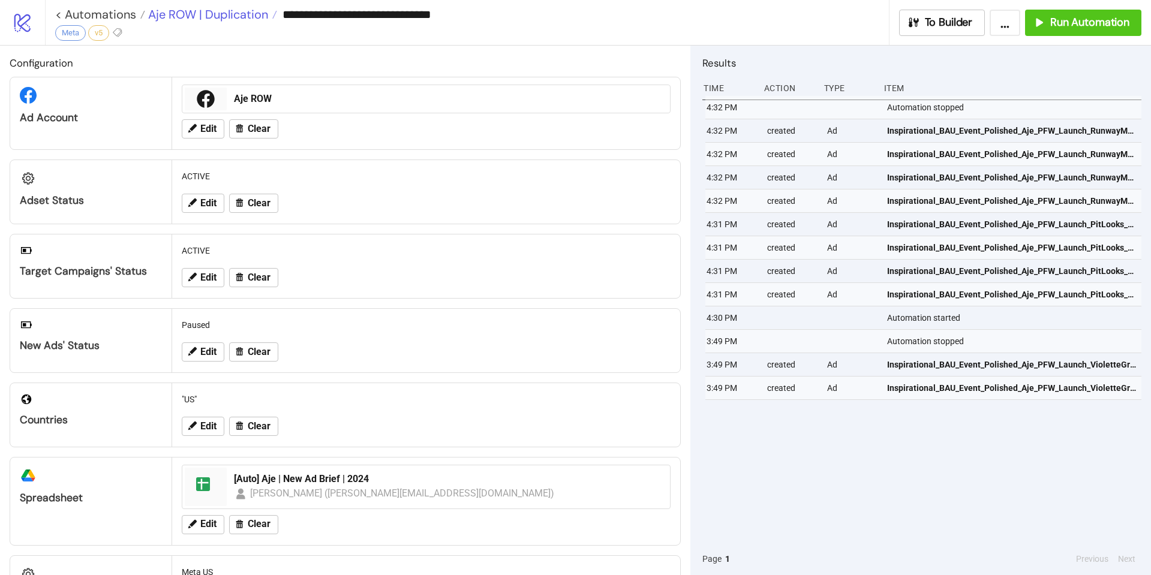
click at [191, 16] on span "Aje ROW | Duplication" at bounding box center [206, 15] width 123 height 16
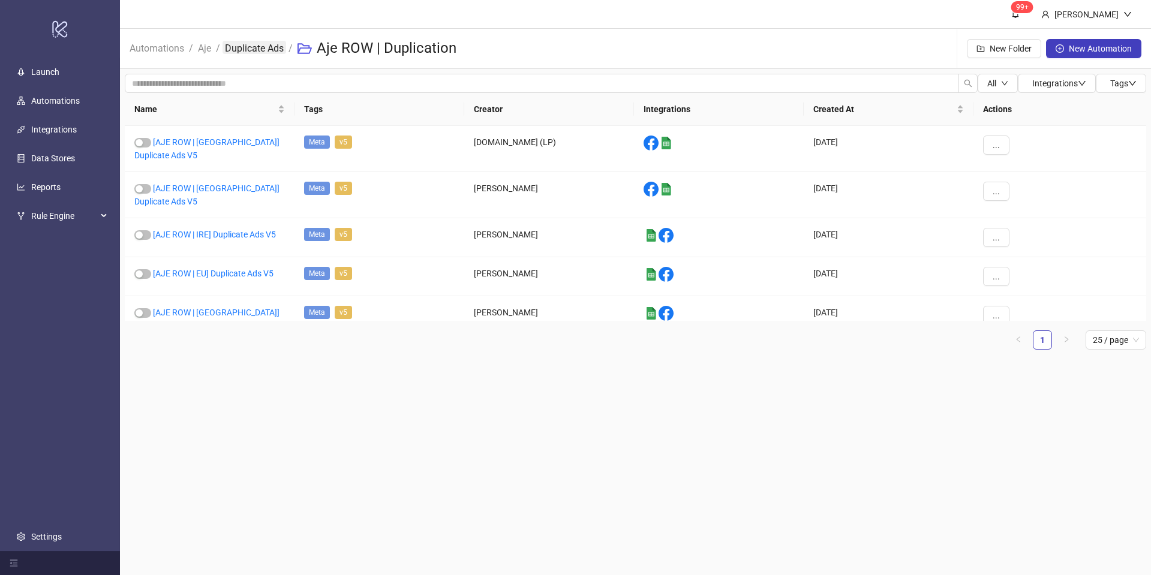
click at [247, 49] on link "Duplicate Ads" at bounding box center [255, 47] width 64 height 13
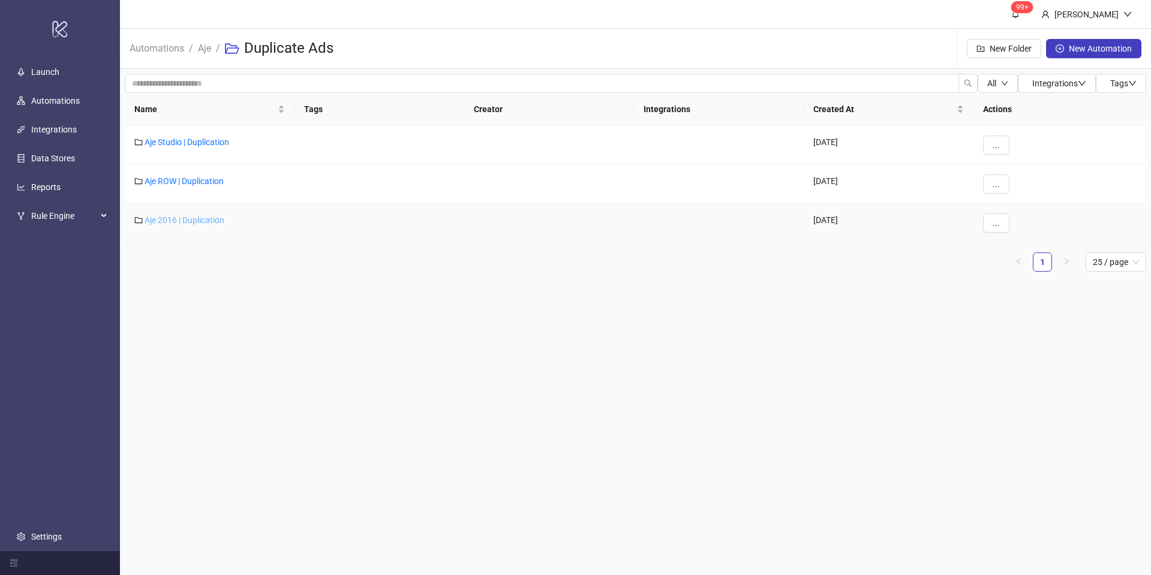
click at [191, 220] on link "Aje 2016 | Duplication" at bounding box center [185, 220] width 80 height 10
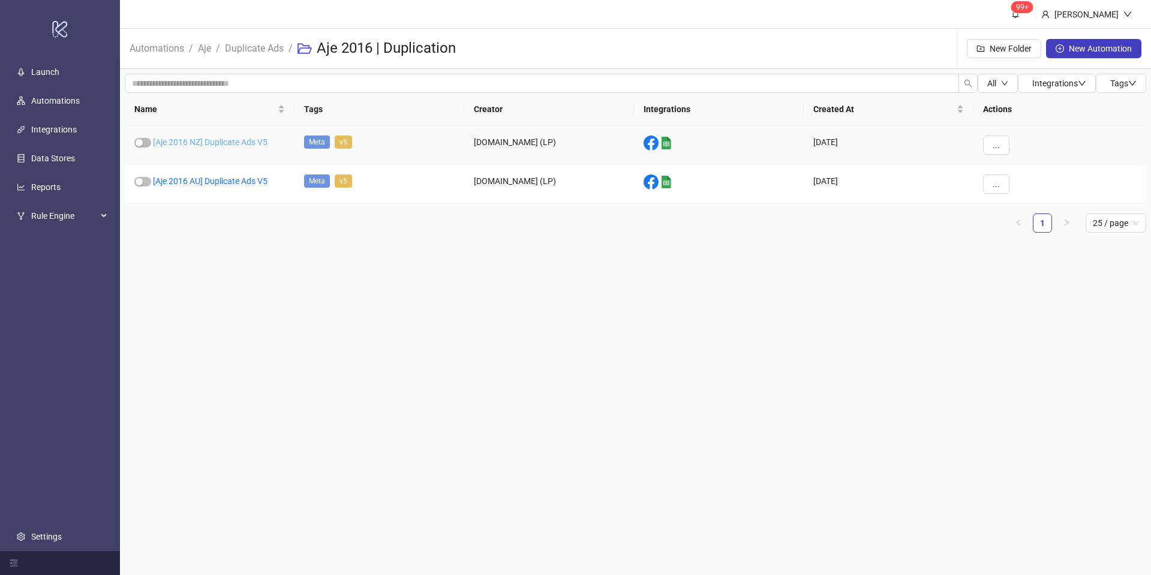
click at [233, 139] on link "[Aje 2016 NZ] Duplicate Ads V5" at bounding box center [210, 142] width 115 height 10
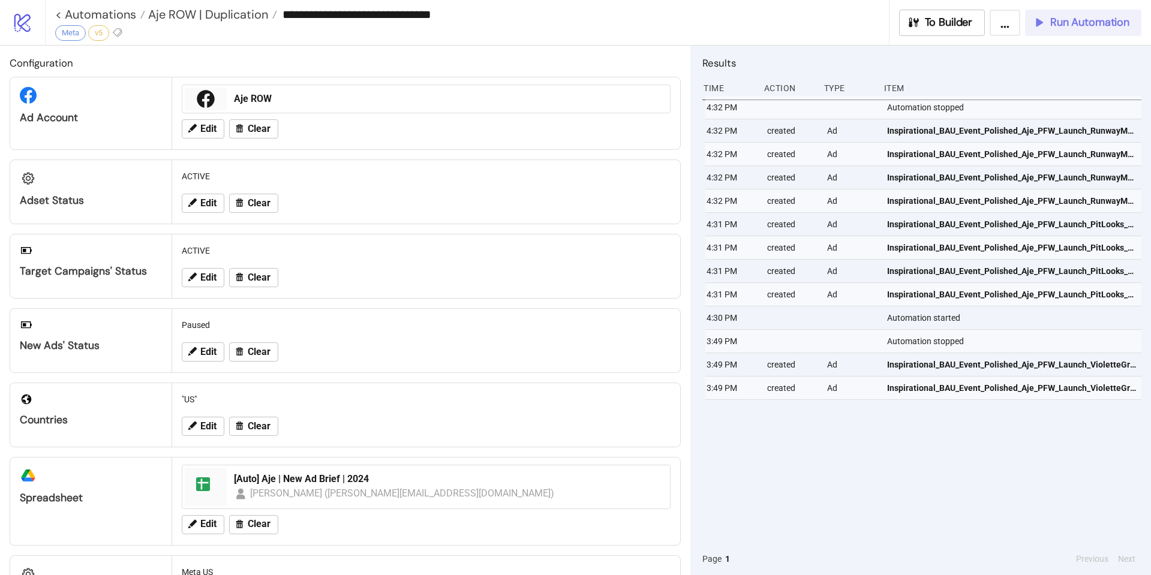
type input "**********"
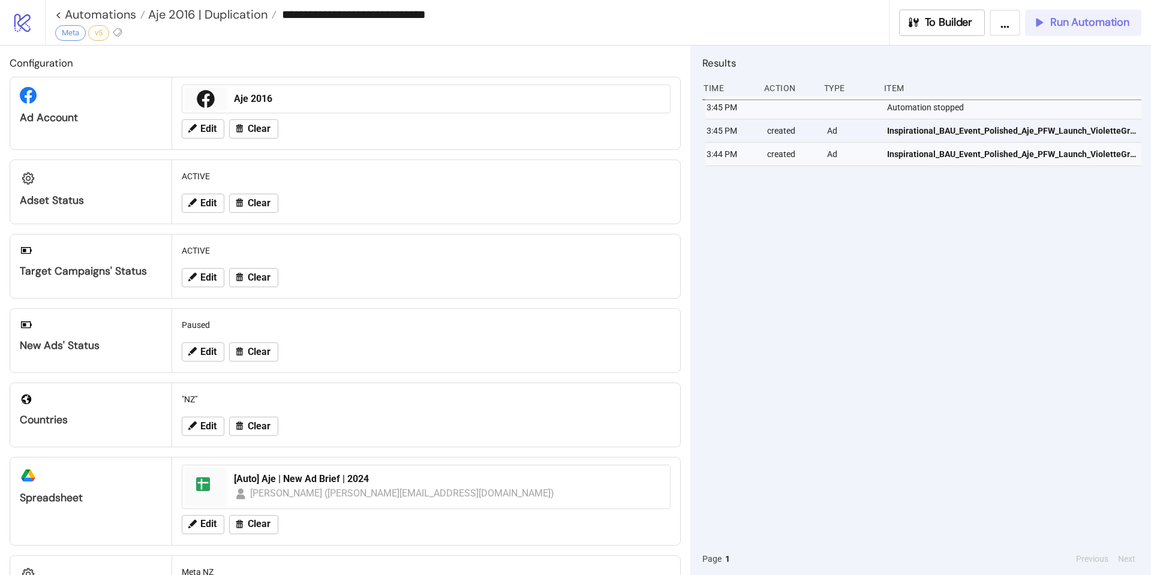
click at [1071, 24] on span "Run Automation" at bounding box center [1089, 23] width 79 height 14
click at [222, 19] on span "Aje 2016 | Duplication" at bounding box center [206, 15] width 122 height 16
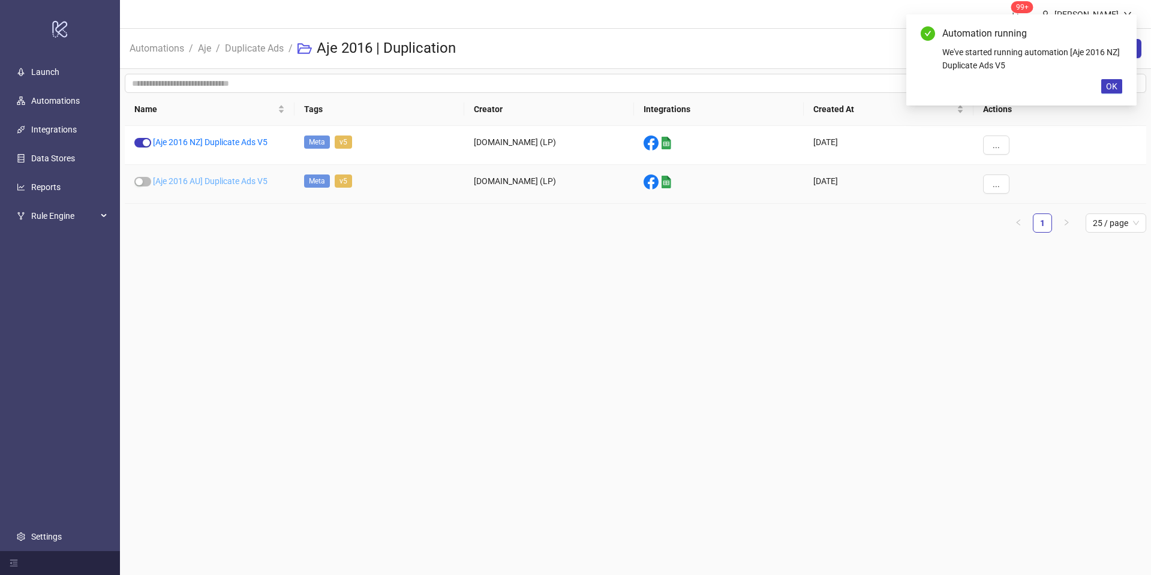
click at [211, 179] on link "[Aje 2016 AU] Duplicate Ads V5" at bounding box center [210, 181] width 115 height 10
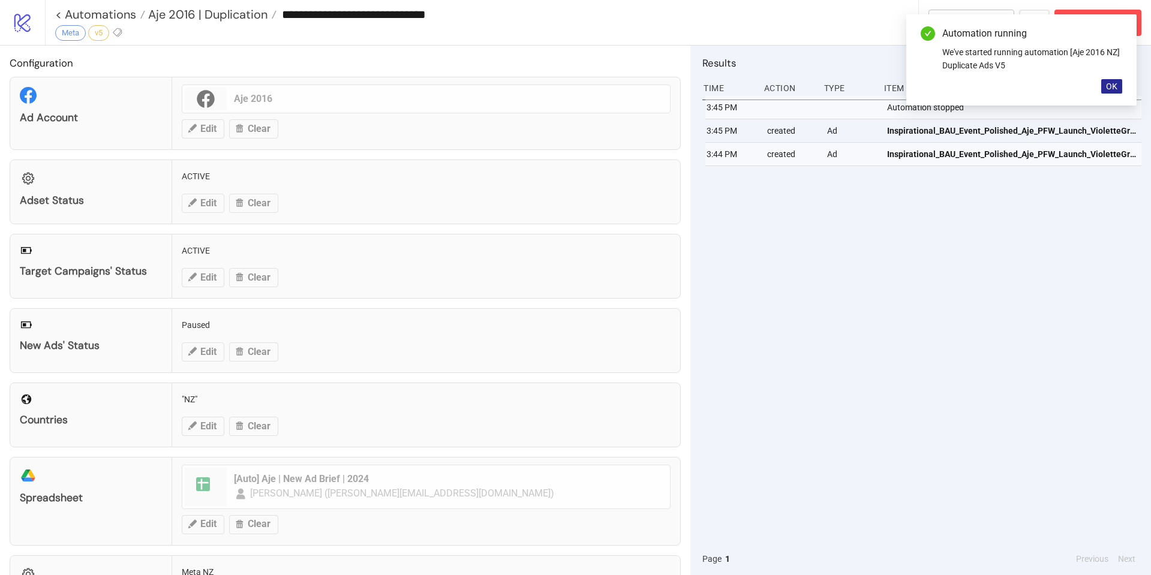
click at [1114, 88] on span "OK" at bounding box center [1111, 87] width 11 height 10
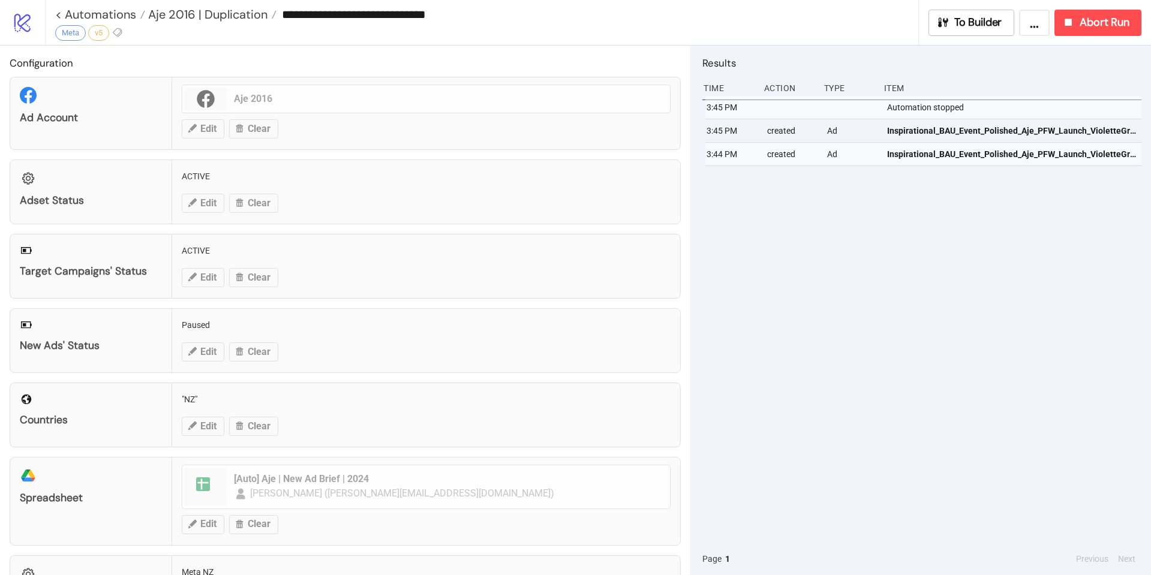
type input "**********"
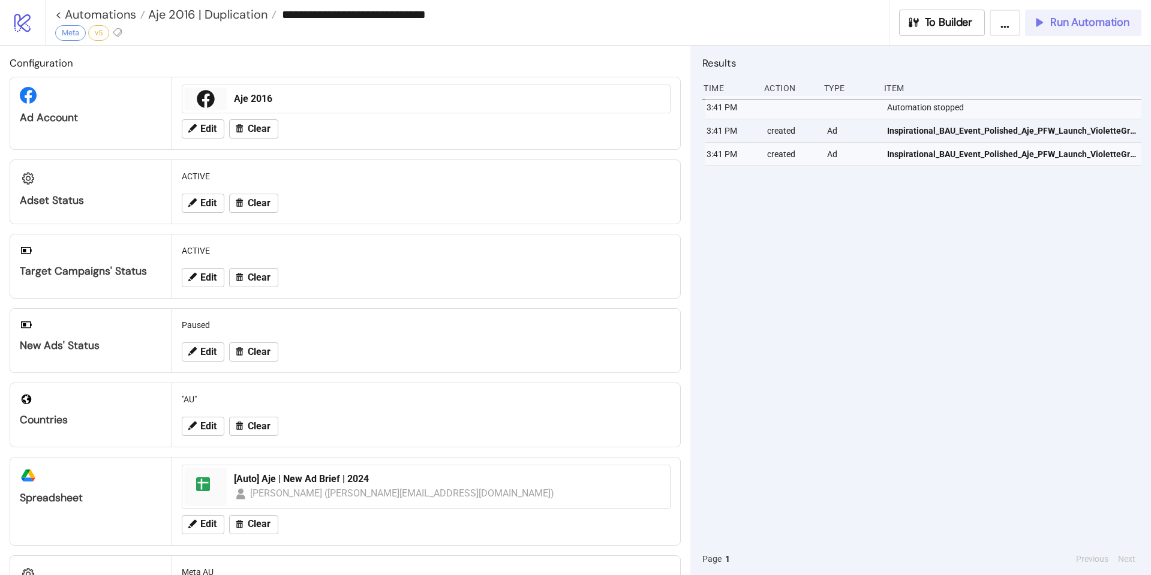
click at [1070, 28] on span "Run Automation" at bounding box center [1089, 23] width 79 height 14
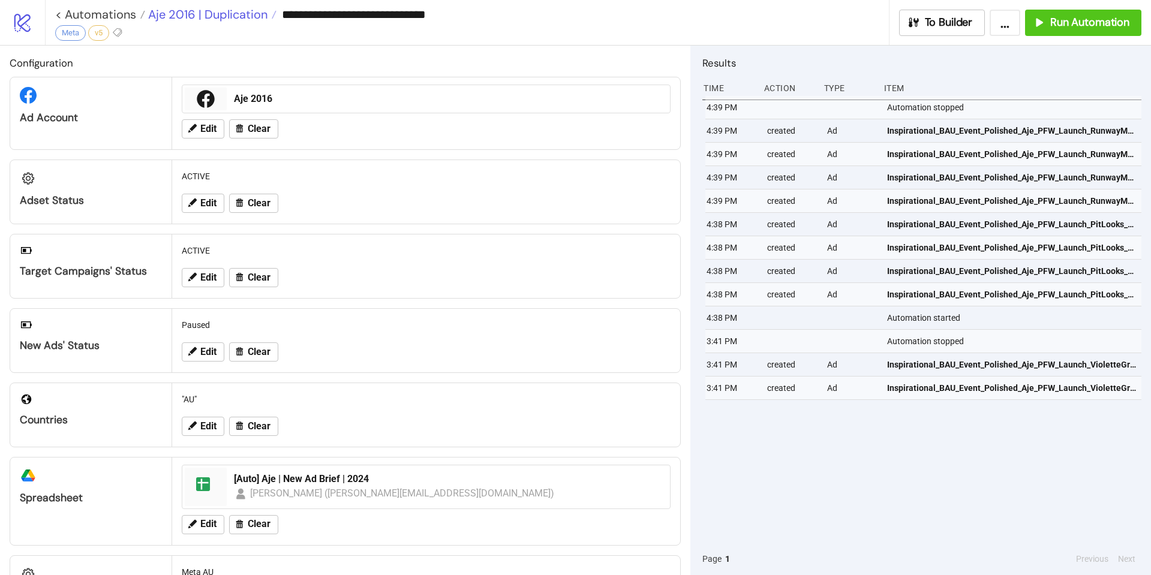
click at [252, 14] on span "Aje 2016 | Duplication" at bounding box center [206, 15] width 122 height 16
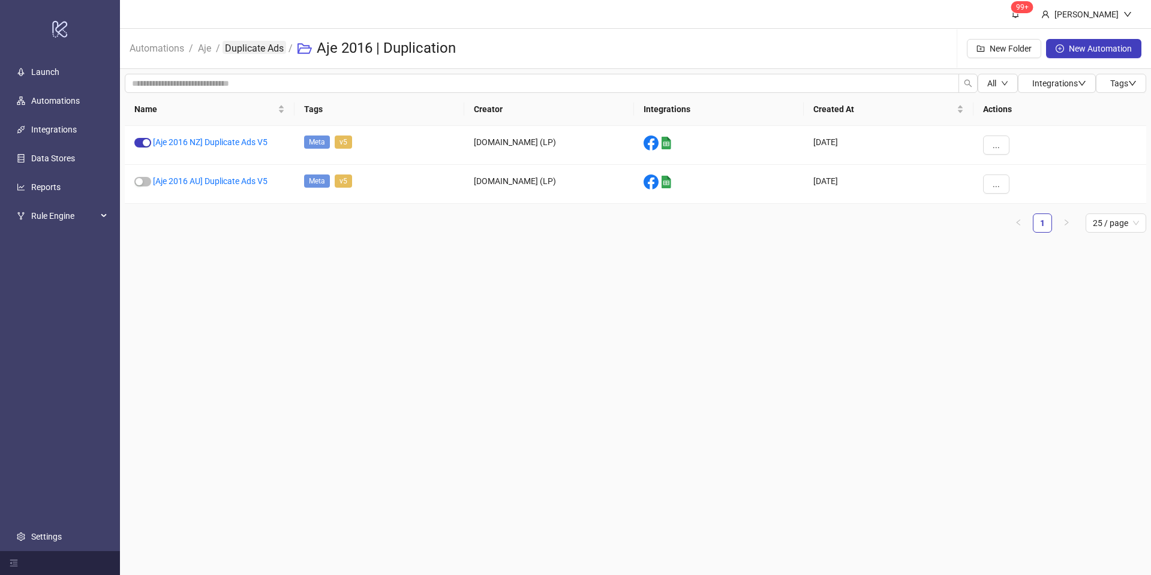
click at [270, 48] on link "Duplicate Ads" at bounding box center [255, 47] width 64 height 13
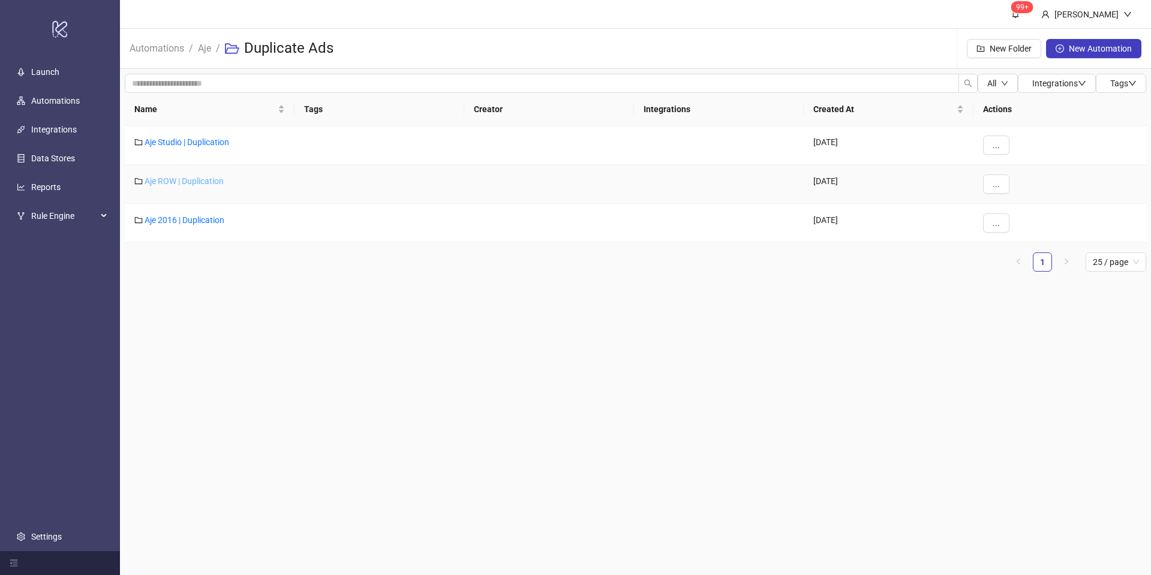
click at [197, 181] on link "Aje ROW | Duplication" at bounding box center [184, 181] width 79 height 10
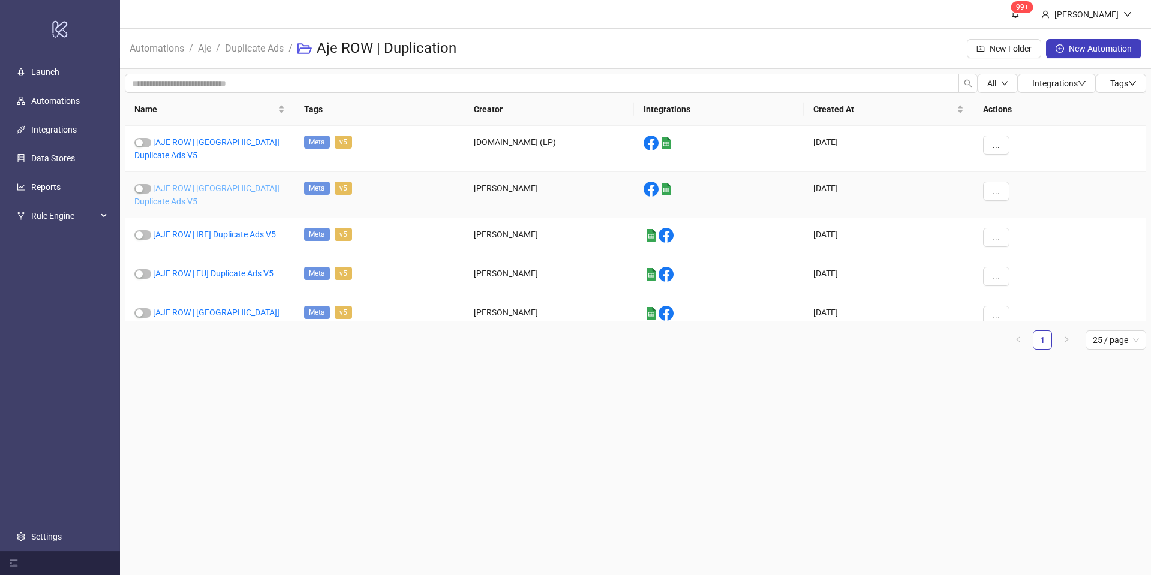
click at [215, 184] on link "[AJE ROW | [GEOGRAPHIC_DATA]] Duplicate Ads V5" at bounding box center [206, 195] width 145 height 23
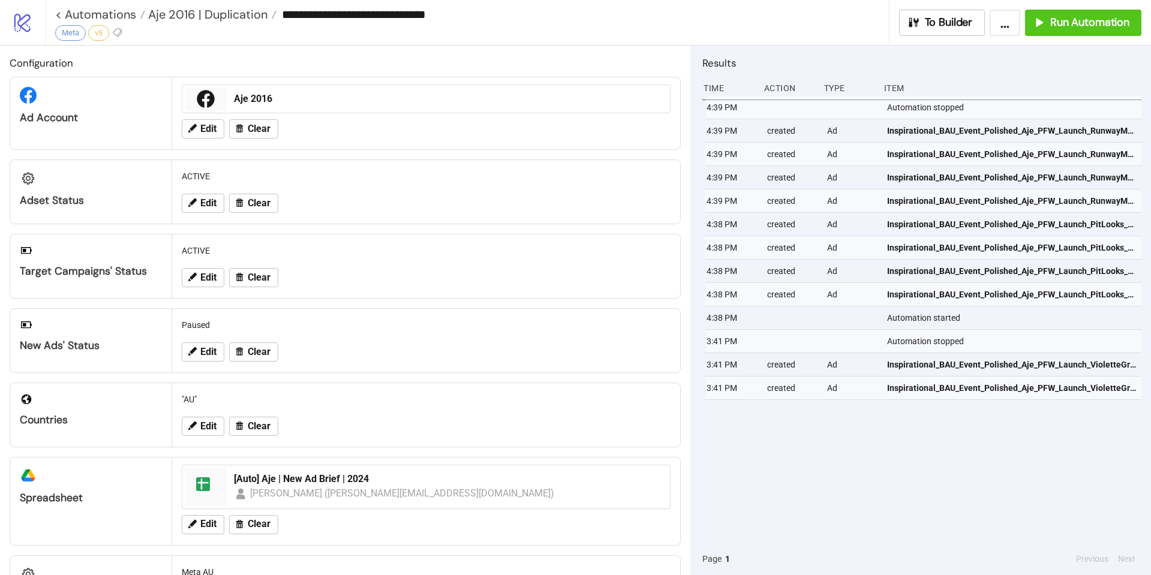
type input "**********"
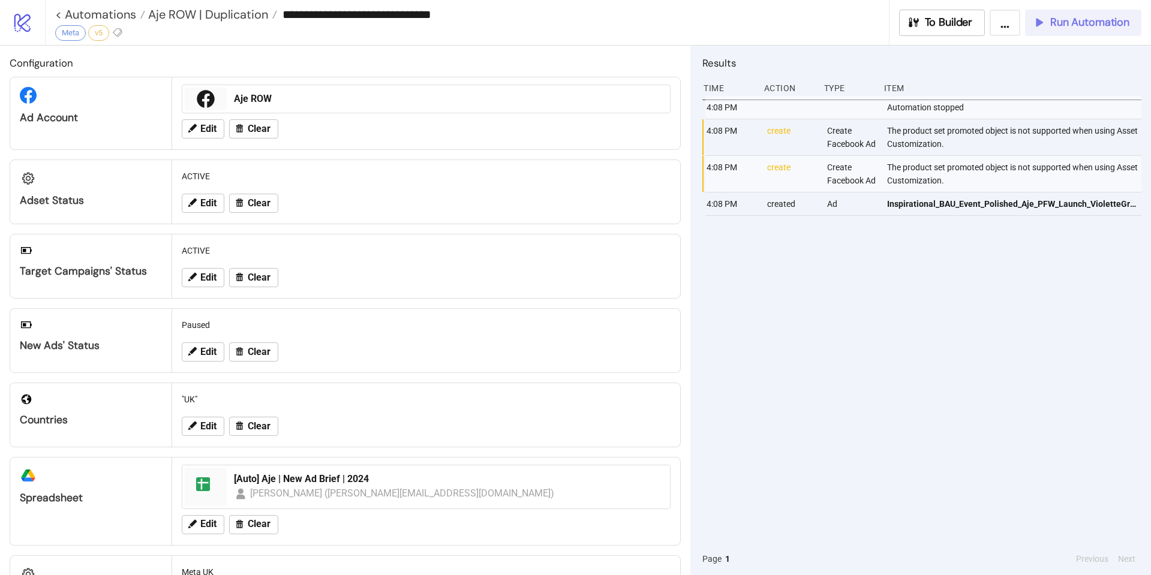
click at [1046, 22] on div "Run Automation" at bounding box center [1080, 23] width 97 height 14
